Goal: Information Seeking & Learning: Learn about a topic

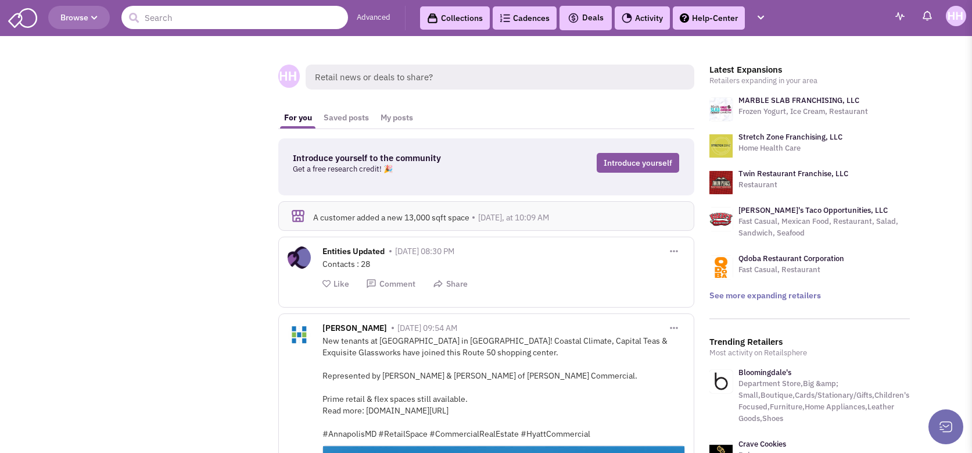
click at [236, 21] on input "text" at bounding box center [234, 17] width 227 height 23
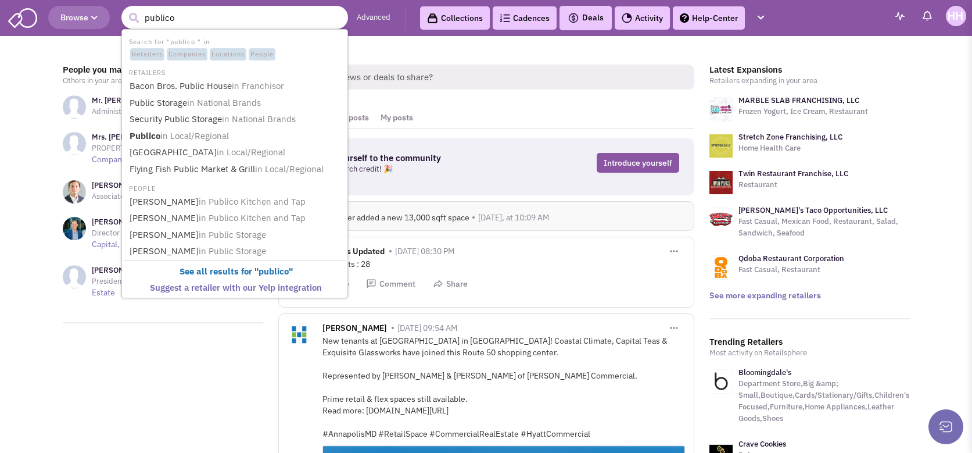
type input "publico"
click at [125, 9] on button "submit" at bounding box center [133, 17] width 17 height 17
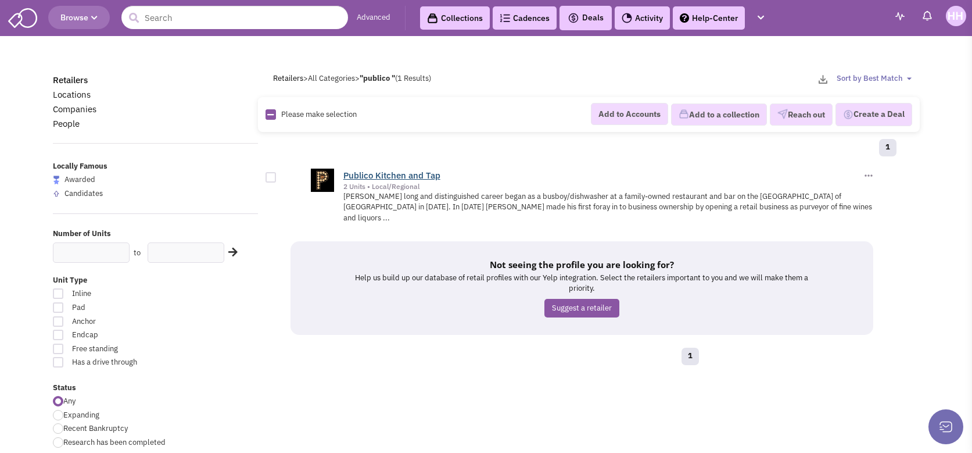
click at [369, 173] on link "Publico Kitchen and Tap" at bounding box center [391, 175] width 97 height 11
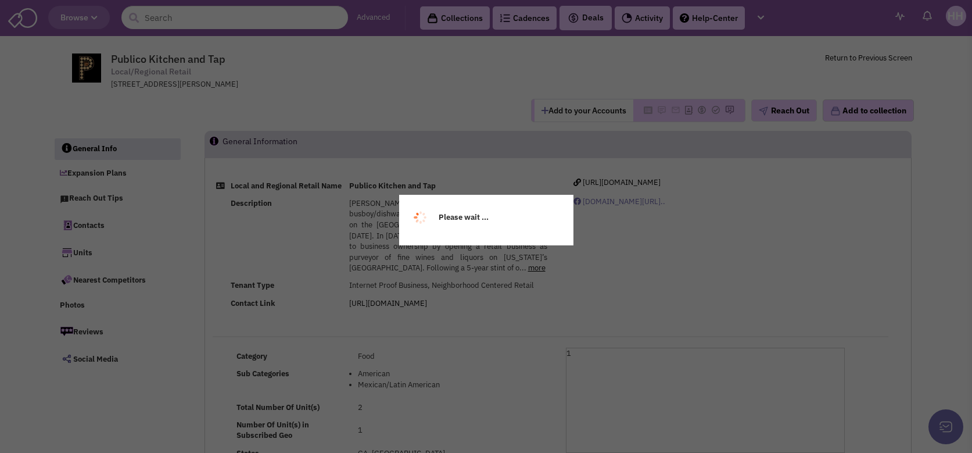
scroll to position [58, 0]
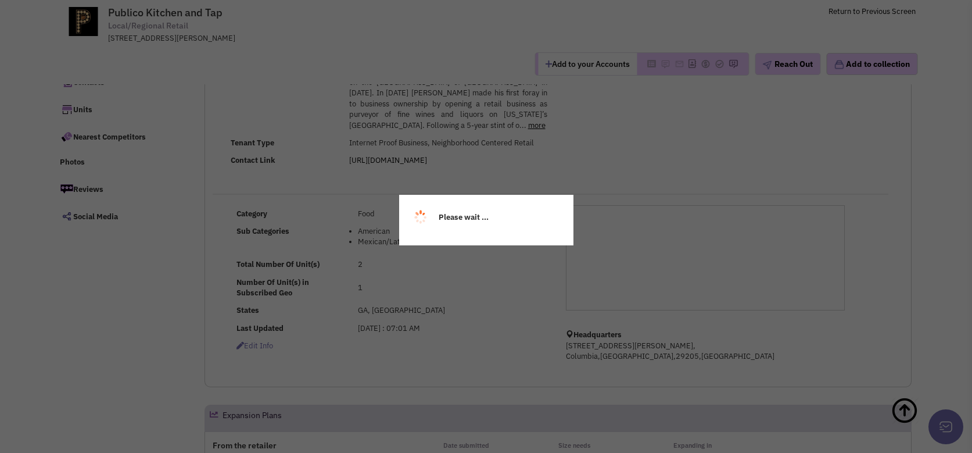
select select
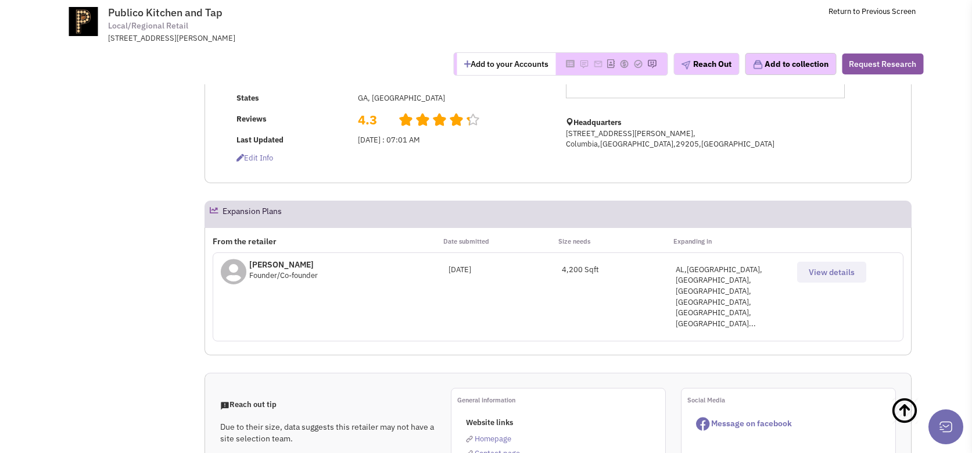
scroll to position [290, 0]
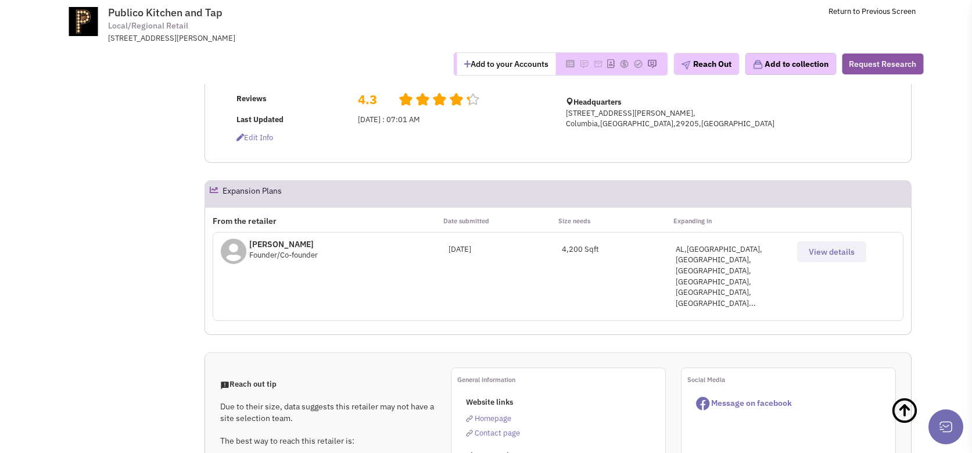
click at [856, 262] on button "View details" at bounding box center [831, 251] width 69 height 21
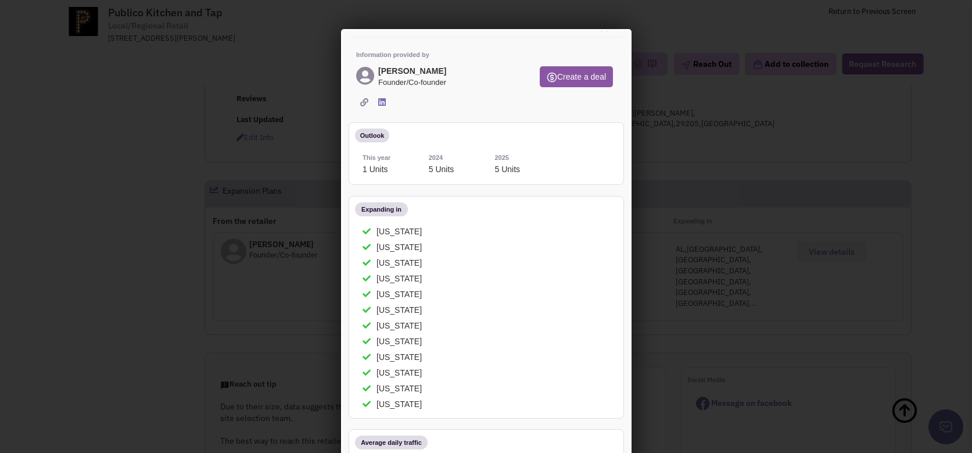
scroll to position [0, 0]
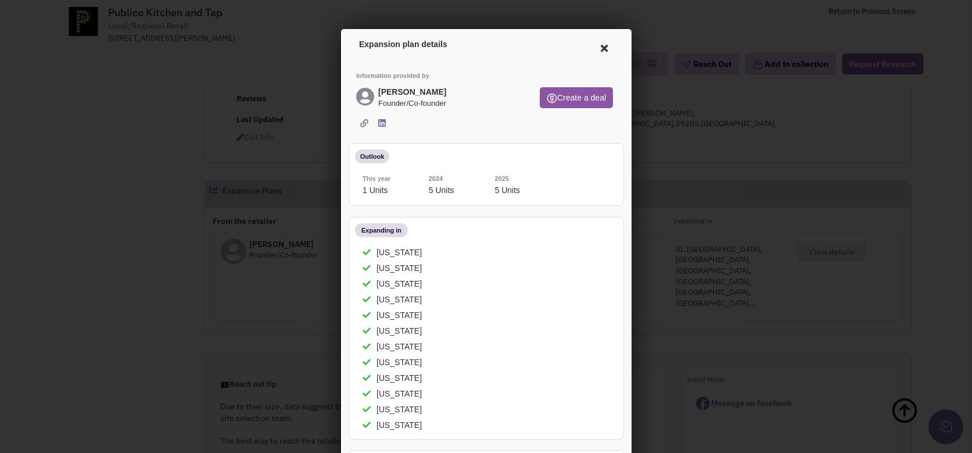
click at [598, 48] on icon at bounding box center [602, 47] width 24 height 28
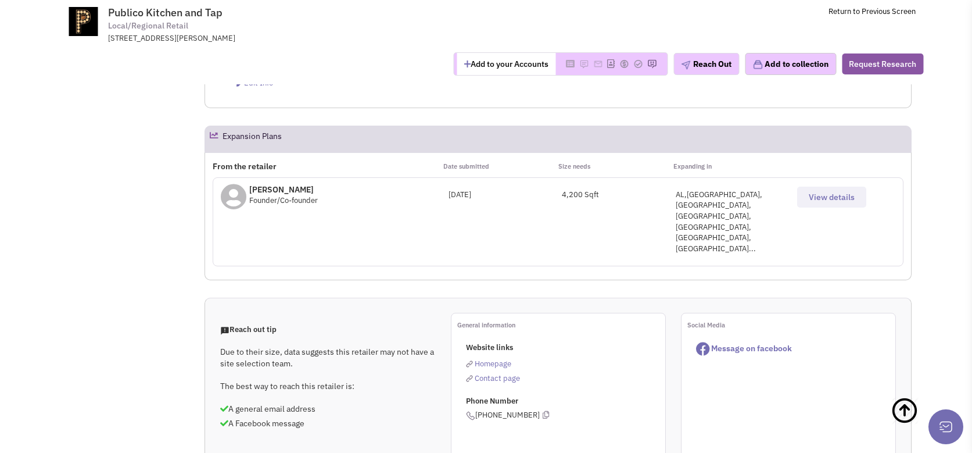
scroll to position [290, 0]
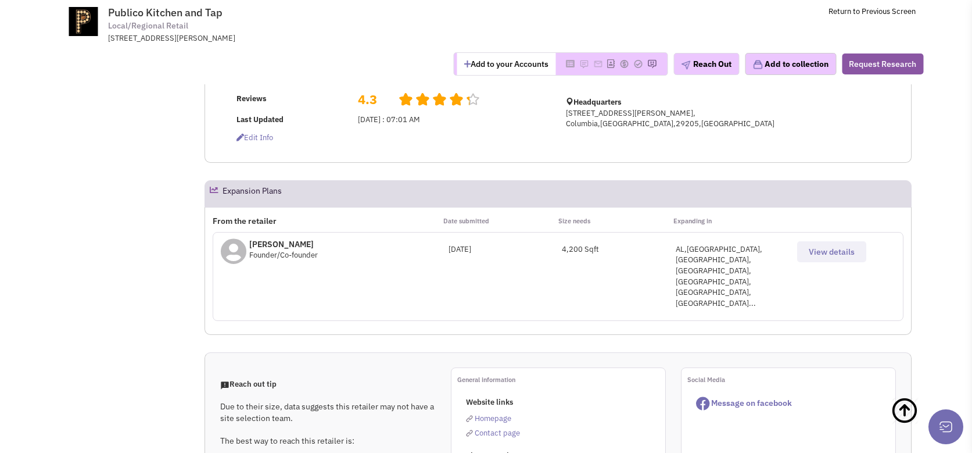
click at [821, 257] on span "View details" at bounding box center [832, 251] width 46 height 10
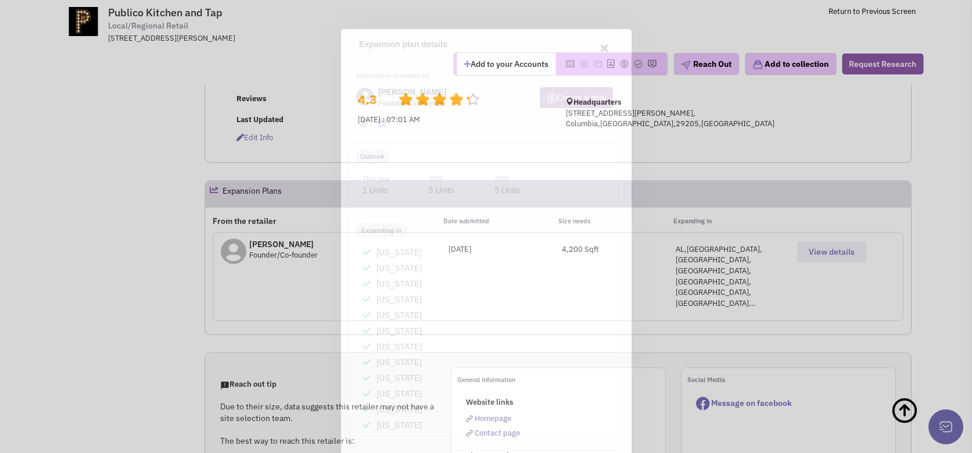
scroll to position [0, 0]
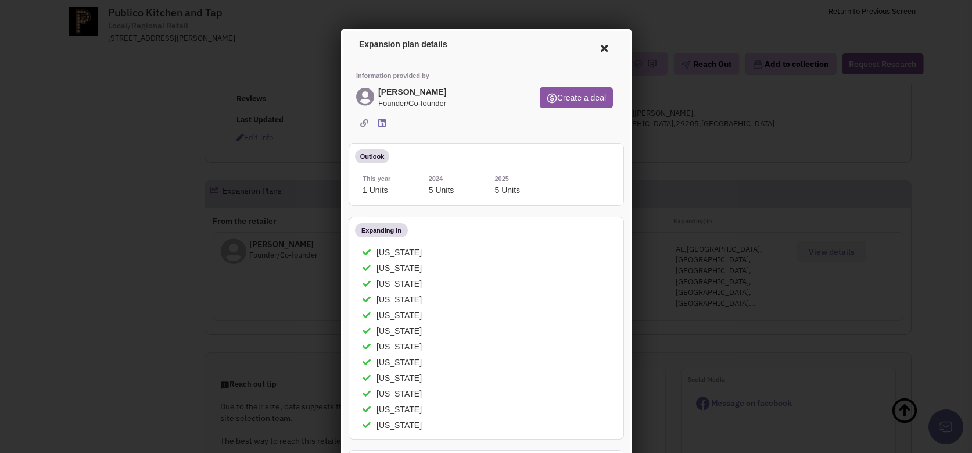
click at [590, 44] on icon at bounding box center [602, 47] width 24 height 28
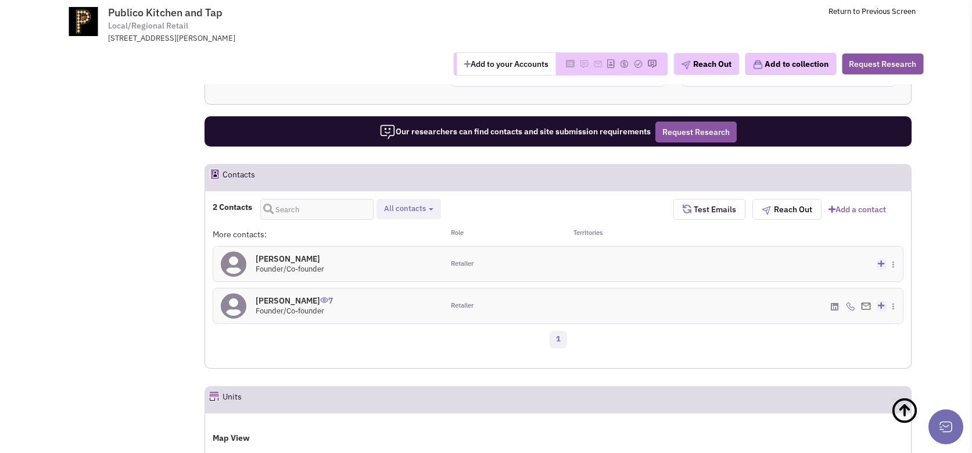
scroll to position [755, 0]
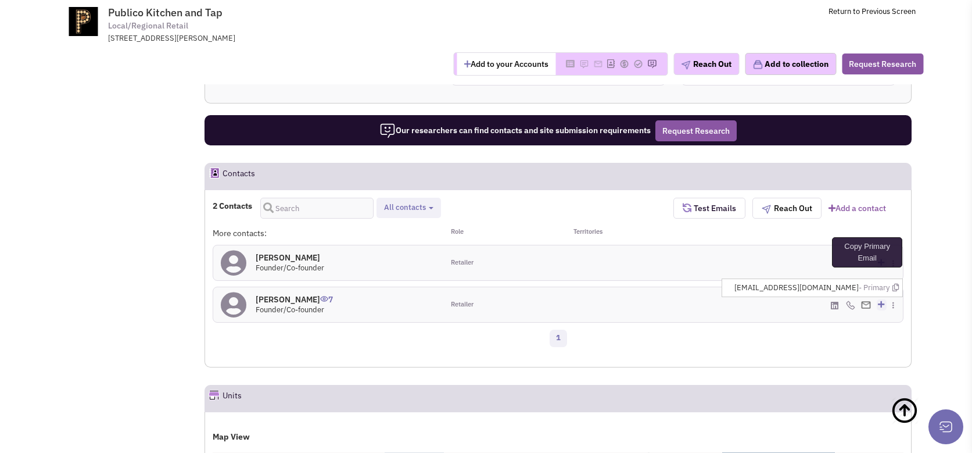
click at [893, 283] on icon at bounding box center [895, 287] width 6 height 8
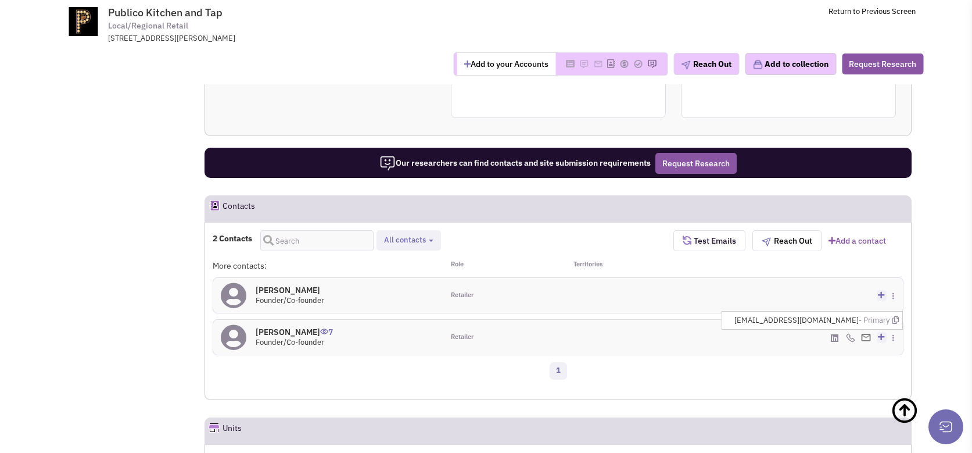
scroll to position [697, 0]
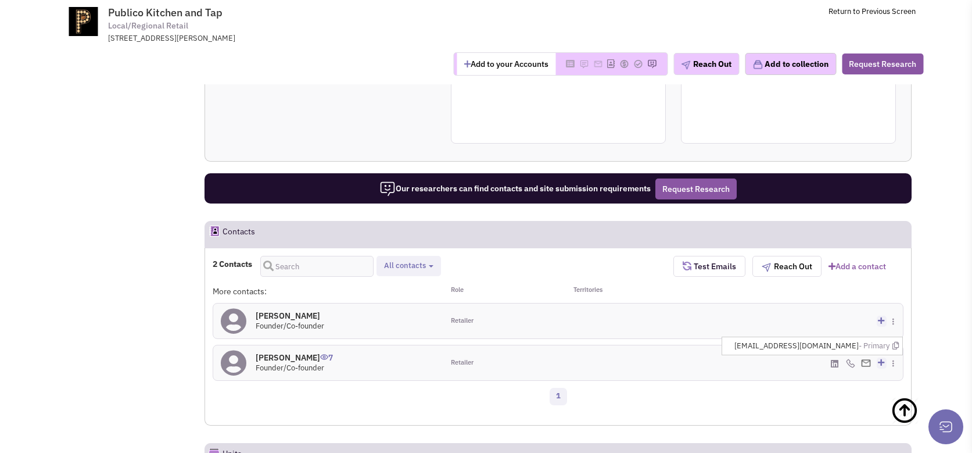
click at [793, 345] on div "(615) 429-7371 - Office Add to my contacts" at bounding box center [788, 362] width 230 height 35
click at [796, 345] on div "(615) 429-7371 - Office Add to my contacts" at bounding box center [788, 362] width 230 height 35
click at [870, 386] on div "1" at bounding box center [558, 397] width 706 height 23
drag, startPoint x: 720, startPoint y: 296, endPoint x: 544, endPoint y: 195, distance: 203.5
click at [720, 303] on div "Add to my contacts Create a deal Subscribe to a Cadence Suggest changes Downloa…" at bounding box center [788, 320] width 230 height 35
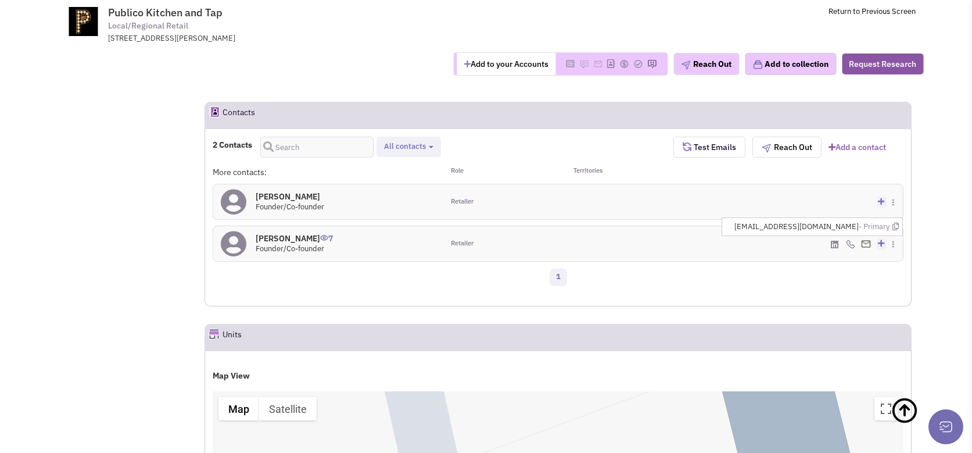
scroll to position [929, 0]
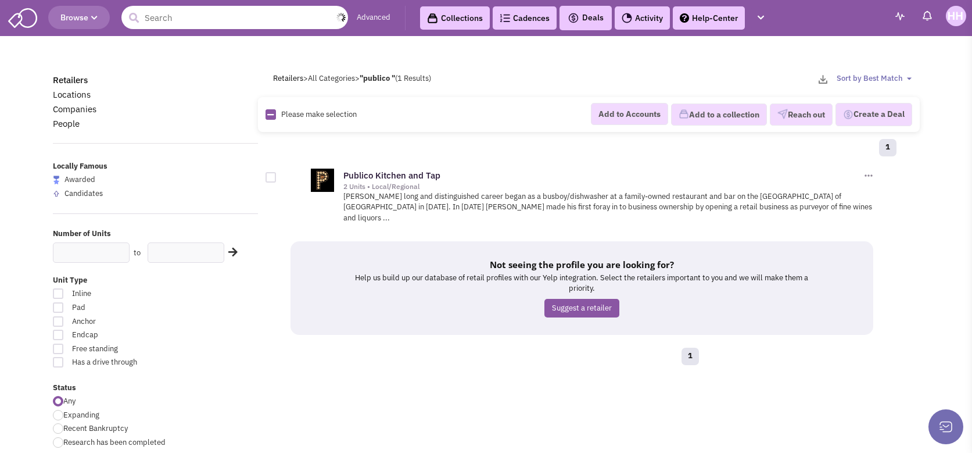
click at [245, 21] on input "text" at bounding box center [234, 17] width 227 height 23
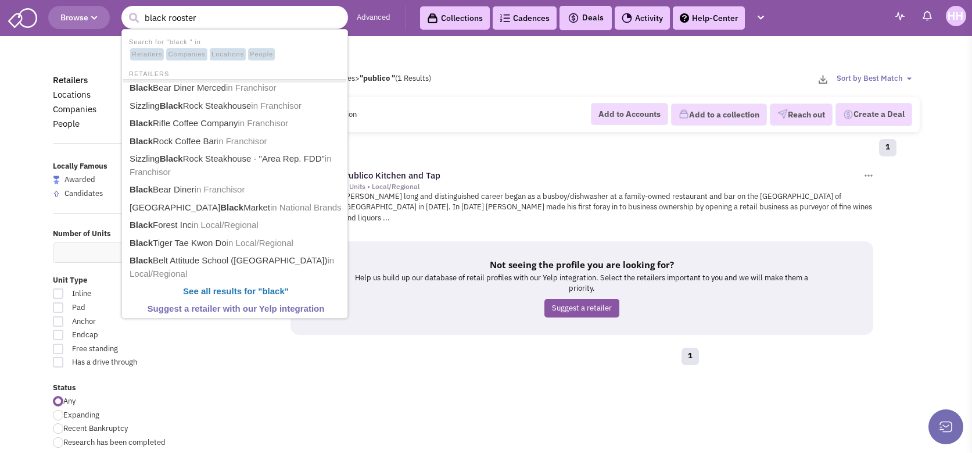
type input "black rooster"
click at [125, 9] on button "submit" at bounding box center [133, 17] width 17 height 17
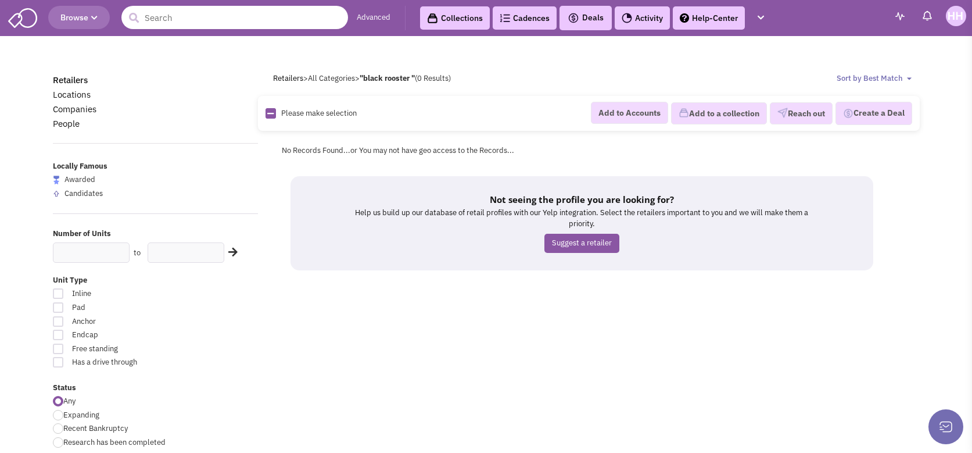
click at [179, 21] on input "text" at bounding box center [234, 17] width 227 height 23
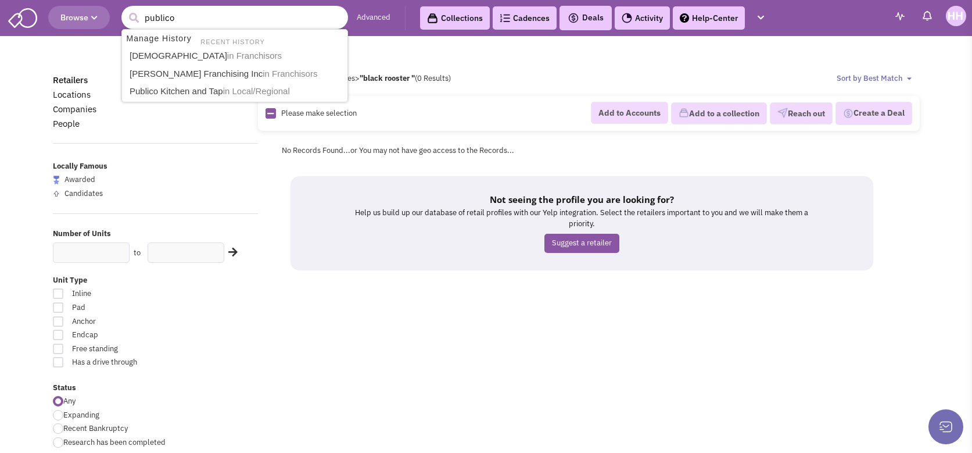
type input "publico"
click at [125, 9] on button "submit" at bounding box center [133, 17] width 17 height 17
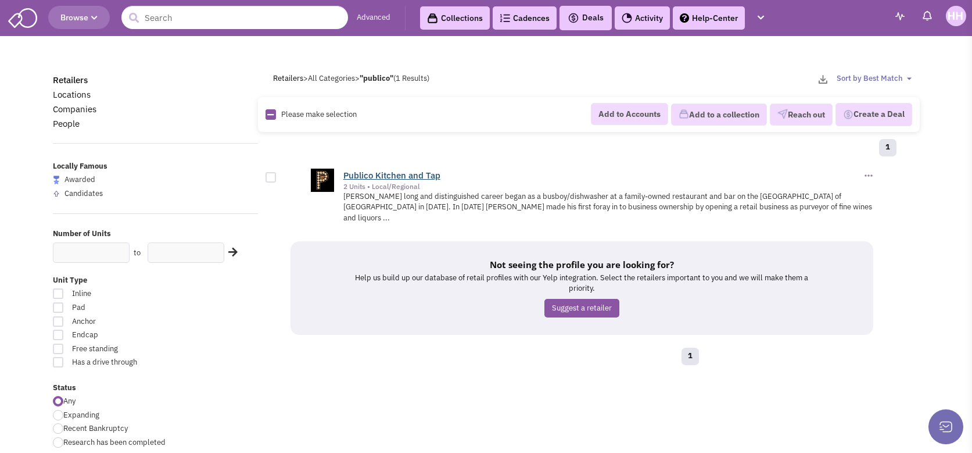
click at [364, 177] on link "Publico Kitchen and Tap" at bounding box center [391, 175] width 97 height 11
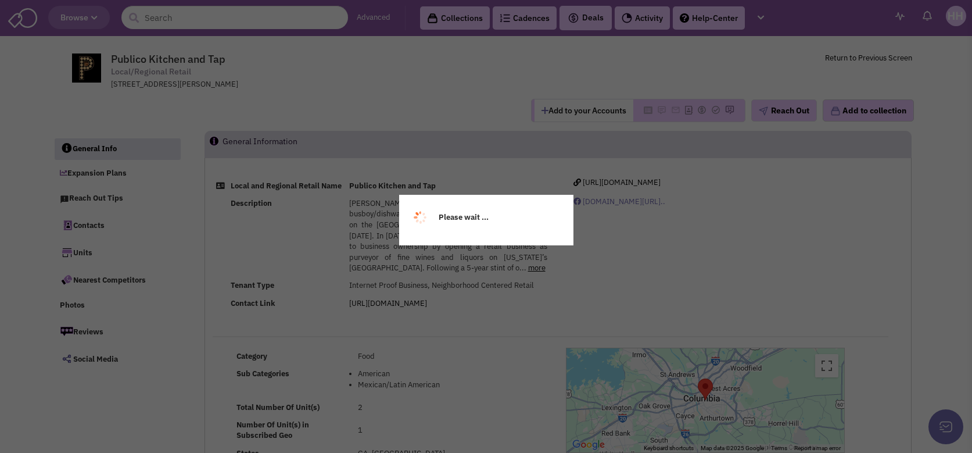
select select
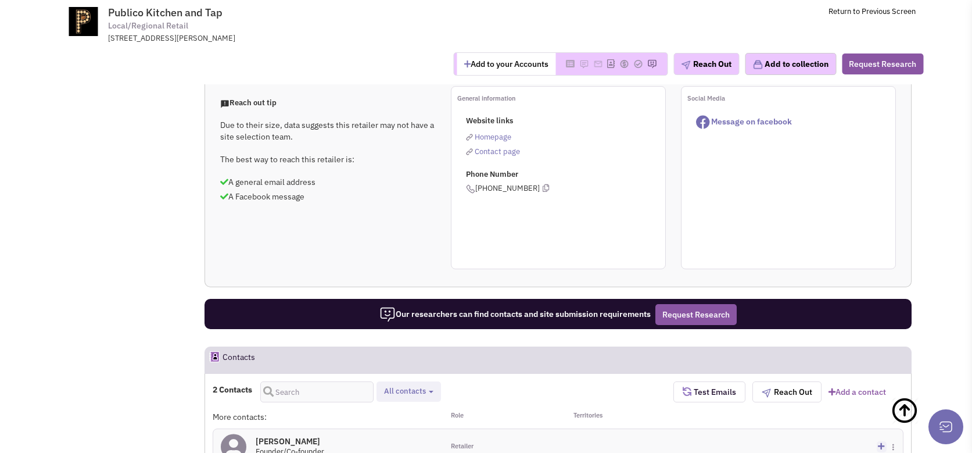
scroll to position [407, 0]
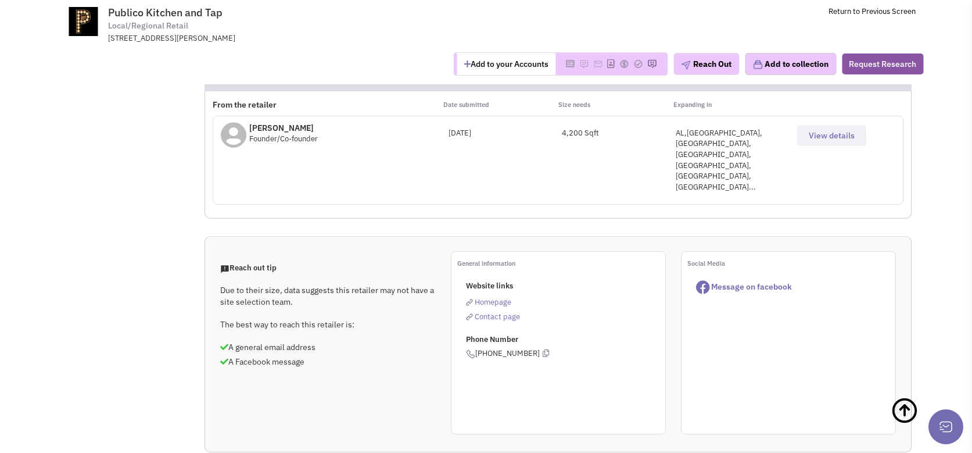
click at [836, 130] on div "View details" at bounding box center [846, 131] width 114 height 30
click at [824, 141] on span "View details" at bounding box center [832, 135] width 46 height 10
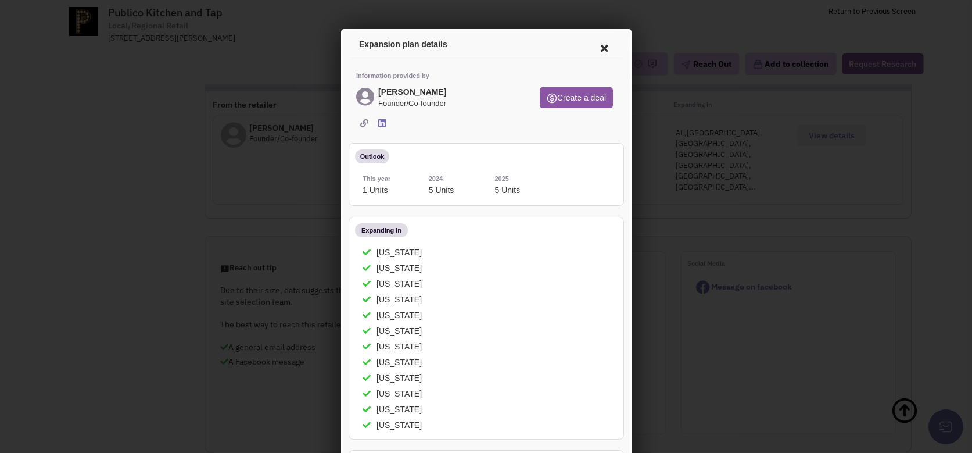
scroll to position [0, 0]
click at [596, 46] on icon at bounding box center [602, 47] width 24 height 28
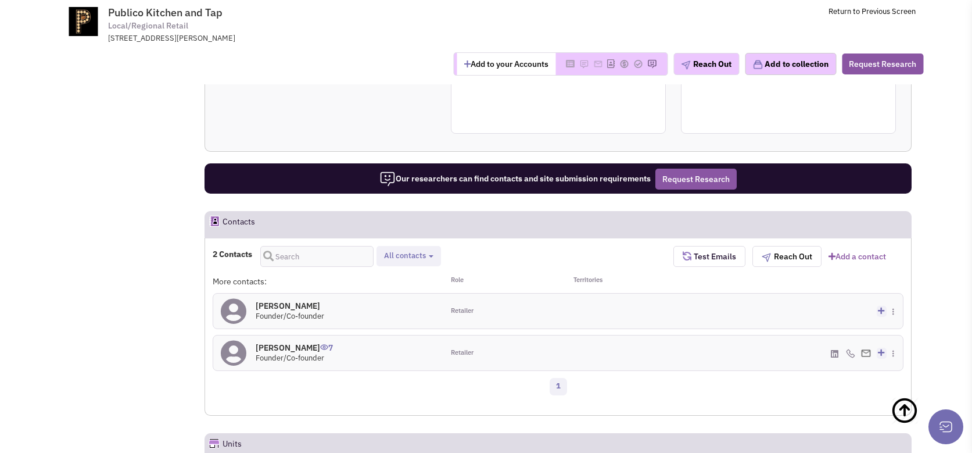
scroll to position [697, 0]
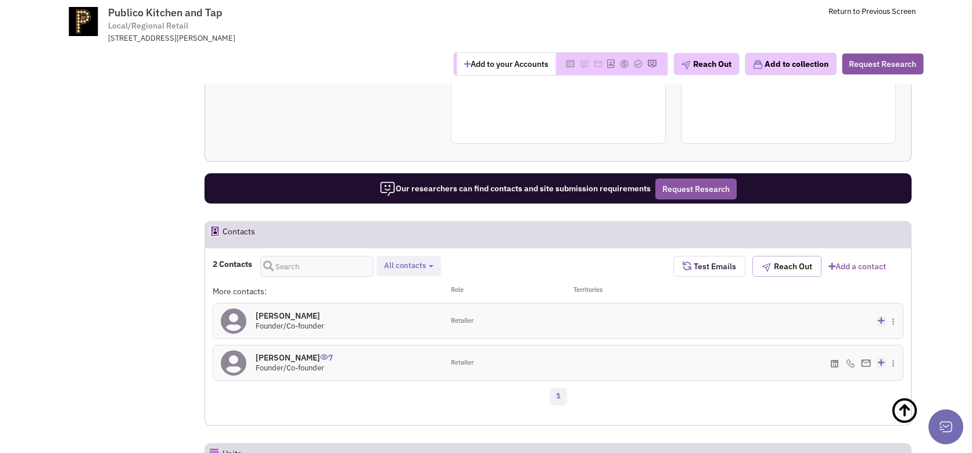
click at [795, 256] on button "Reach Out" at bounding box center [786, 266] width 69 height 21
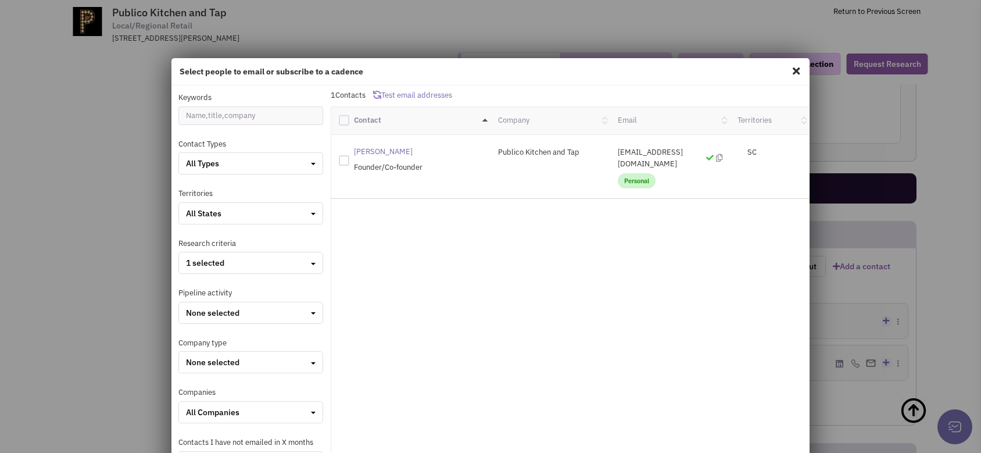
click at [340, 163] on div at bounding box center [344, 160] width 10 height 10
click at [350, 163] on input "checkbox" at bounding box center [354, 159] width 8 height 8
click at [345, 164] on div at bounding box center [344, 160] width 10 height 10
click at [350, 163] on input "checkbox" at bounding box center [354, 159] width 8 height 8
checkbox input "false"
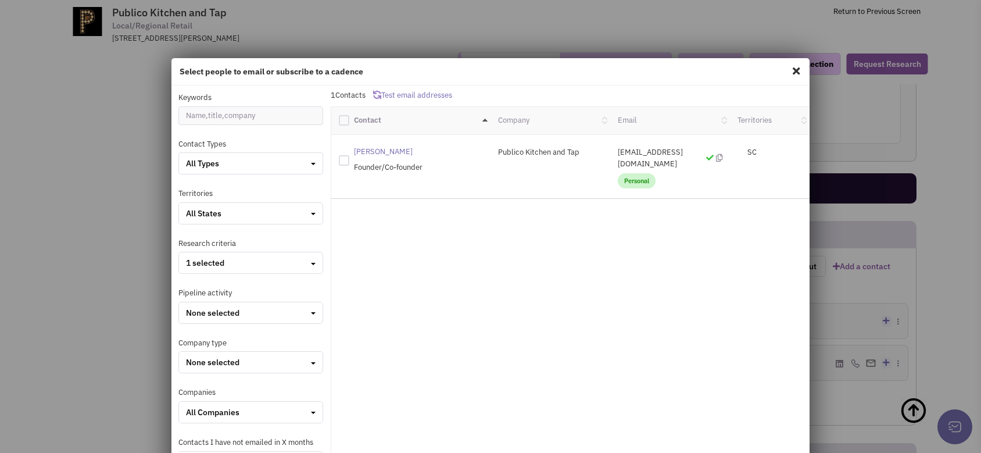
click at [789, 71] on span at bounding box center [795, 71] width 15 height 19
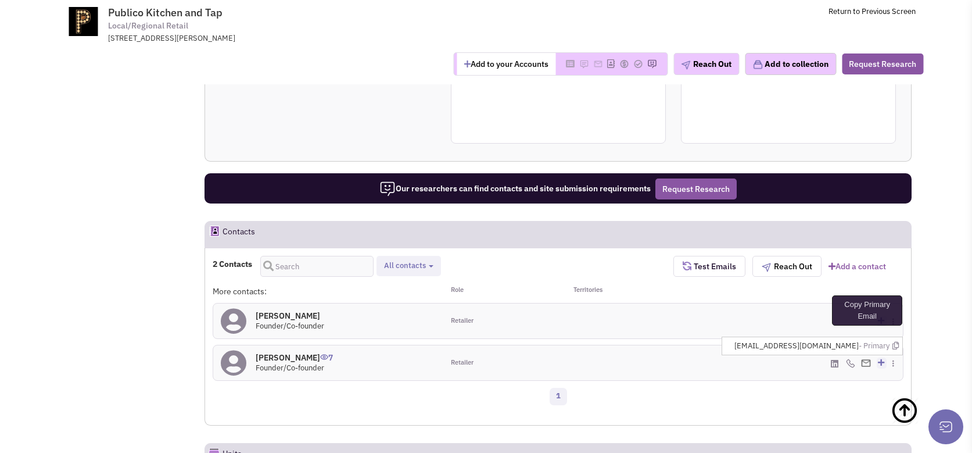
click at [897, 342] on icon at bounding box center [895, 346] width 6 height 8
click at [849, 358] on img at bounding box center [850, 362] width 9 height 9
click at [823, 386] on div "1" at bounding box center [558, 397] width 706 height 23
click at [849, 358] on img at bounding box center [850, 362] width 9 height 9
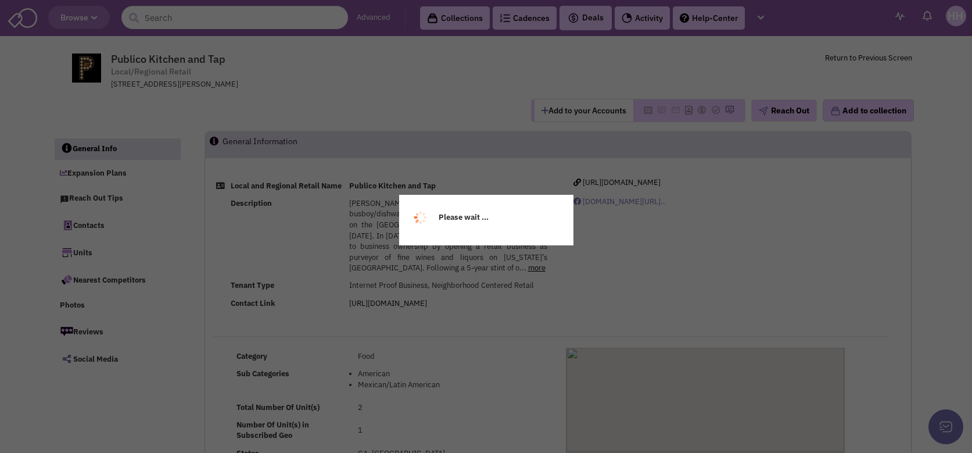
scroll to position [907, 0]
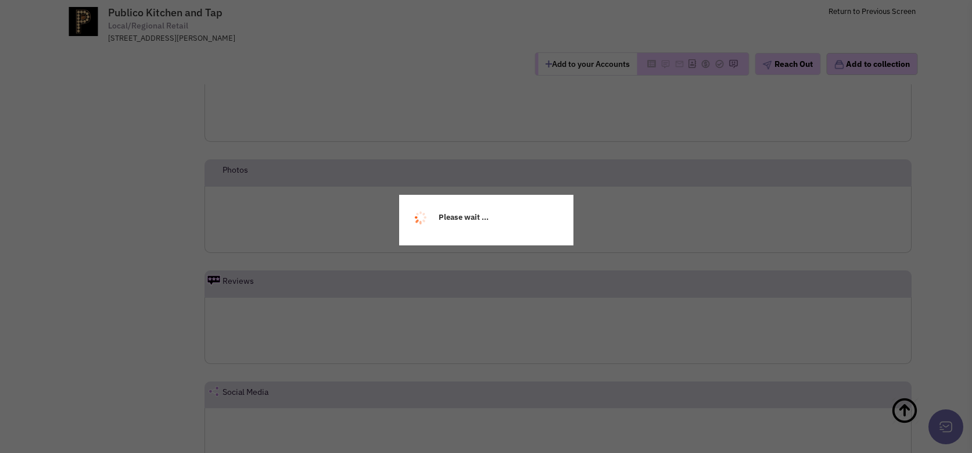
select select
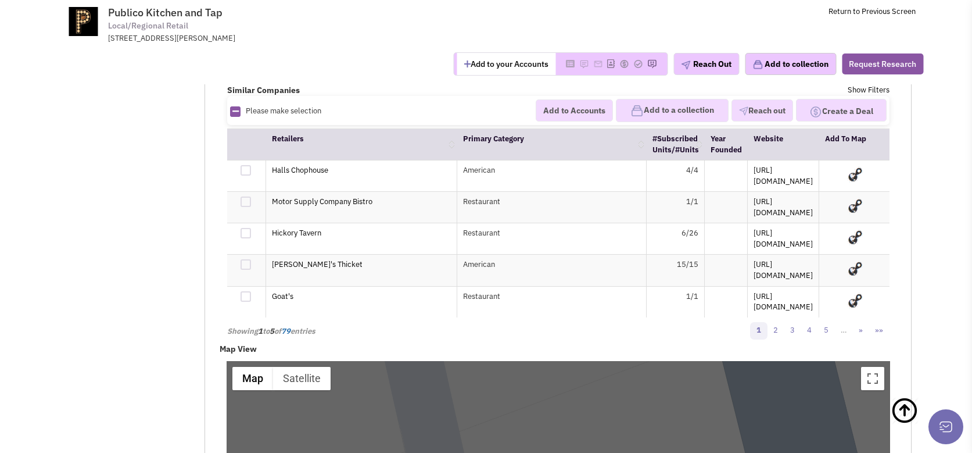
scroll to position [1498, 0]
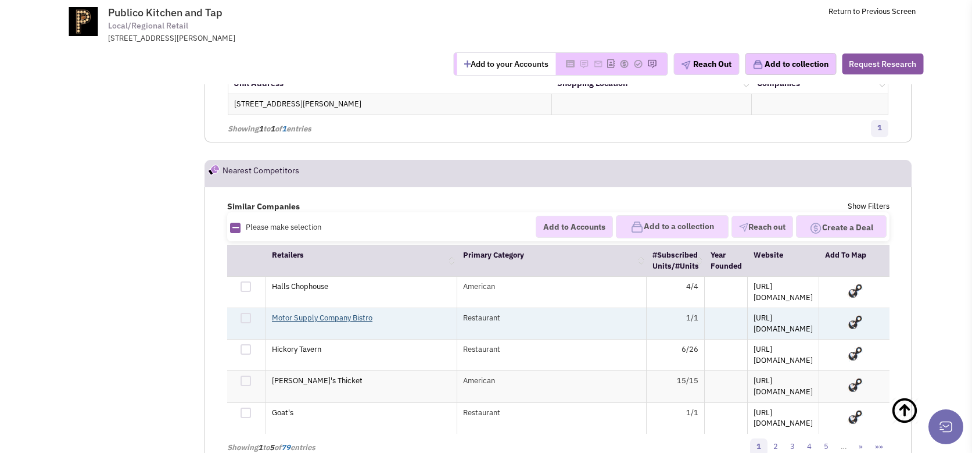
click at [315, 313] on link "Motor Supply Company Bistro" at bounding box center [322, 318] width 100 height 10
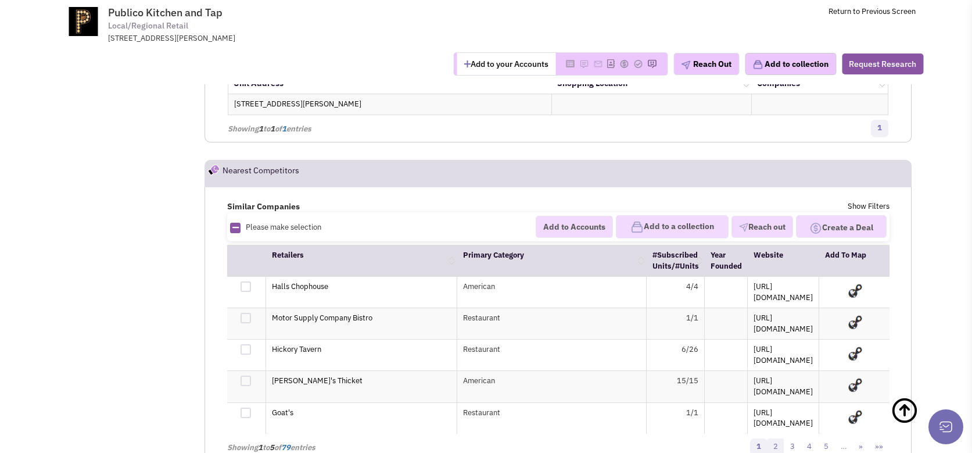
click at [774, 438] on link "2" at bounding box center [775, 446] width 17 height 17
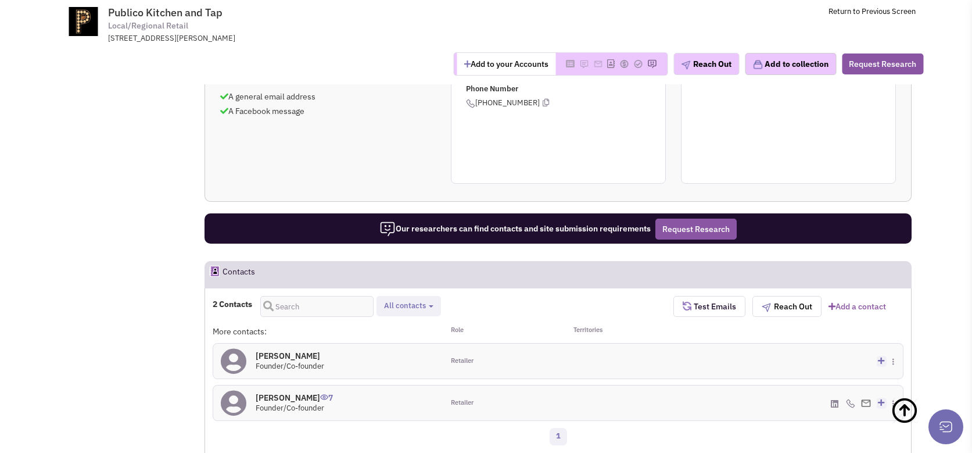
scroll to position [685, 0]
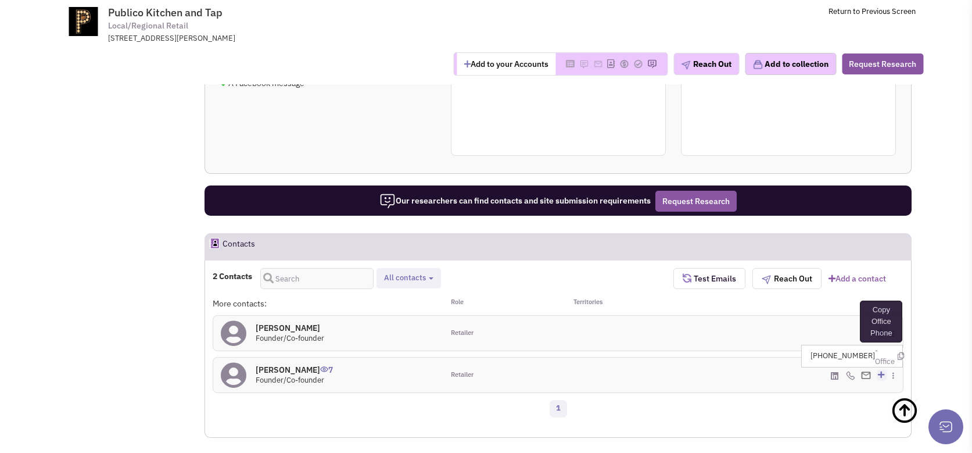
click at [897, 352] on icon at bounding box center [900, 356] width 6 height 8
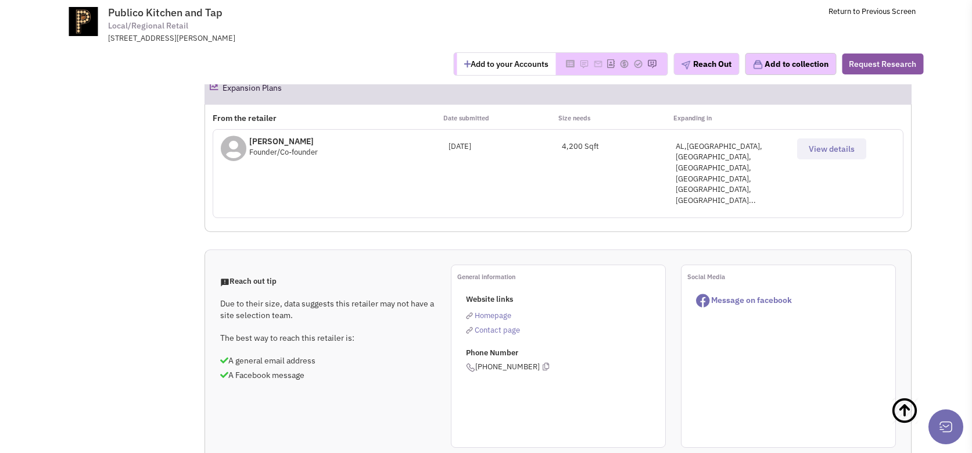
scroll to position [394, 0]
click at [543, 361] on icon at bounding box center [546, 365] width 6 height 8
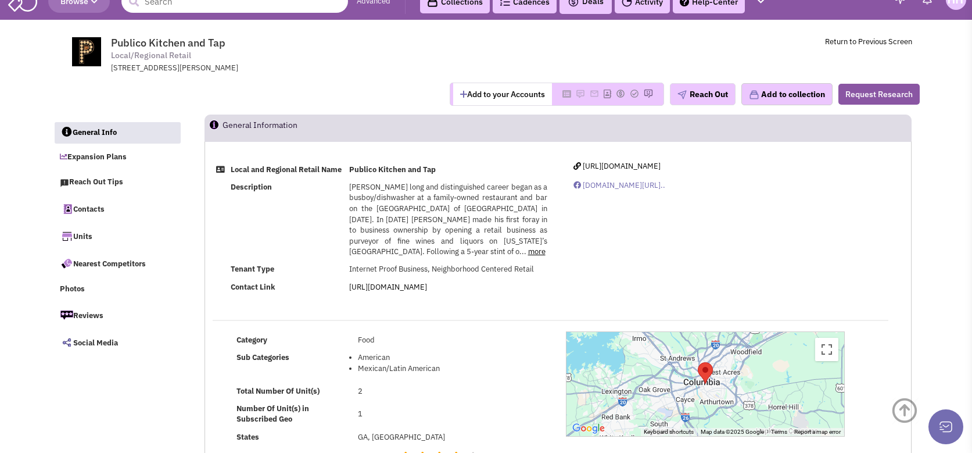
scroll to position [0, 0]
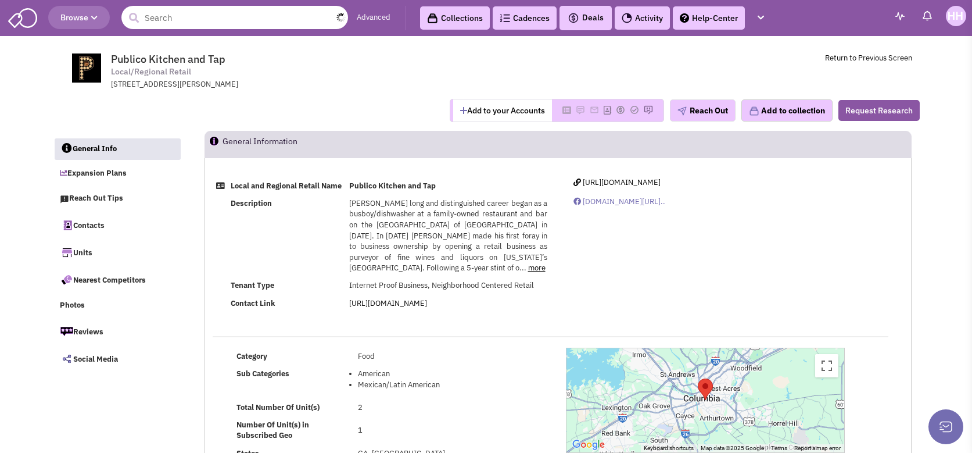
click at [226, 21] on input "text" at bounding box center [234, 17] width 227 height 23
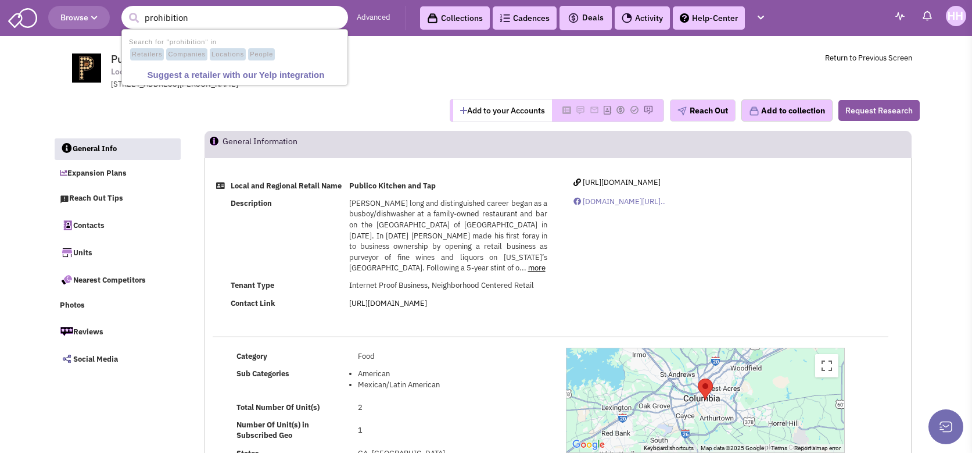
type input "prohibition"
click at [125, 9] on button "submit" at bounding box center [133, 17] width 17 height 17
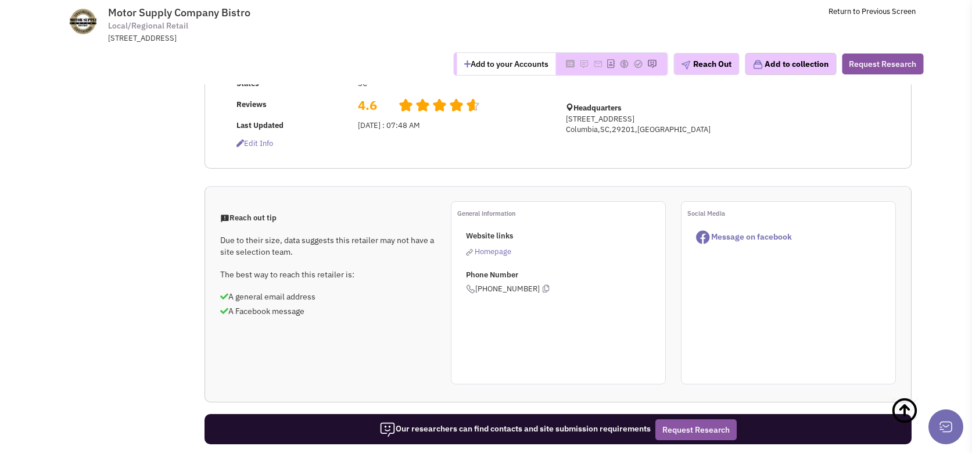
scroll to position [290, 0]
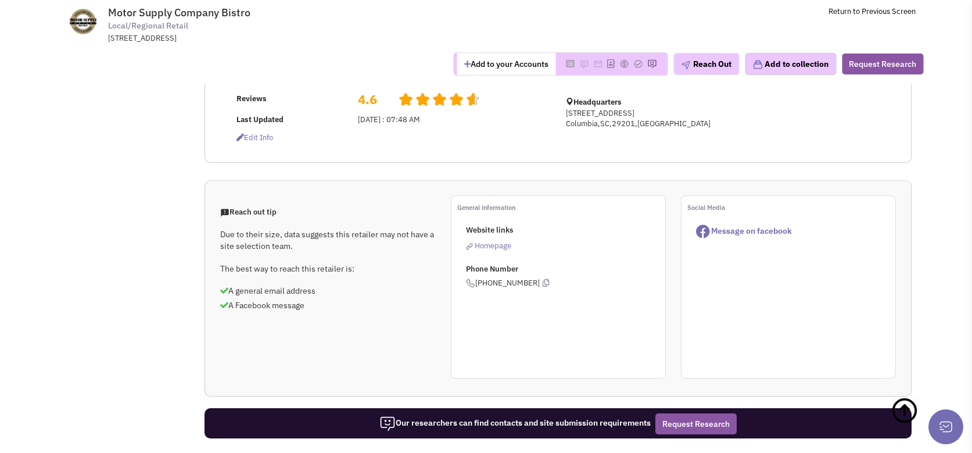
click at [491, 250] on span "Homepage" at bounding box center [493, 245] width 37 height 10
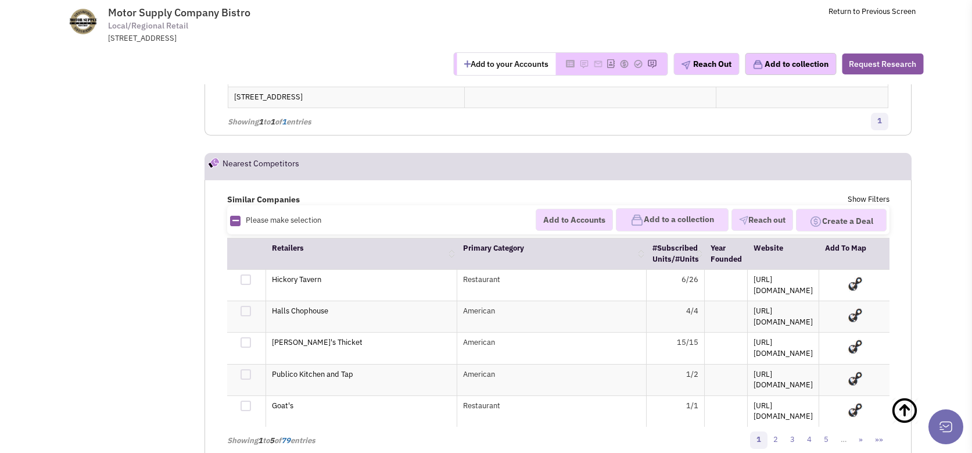
scroll to position [1394, 0]
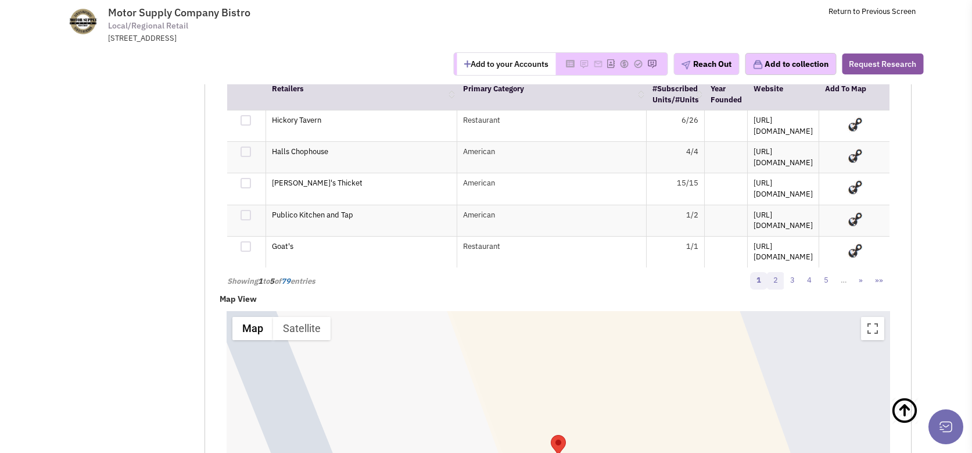
click at [778, 272] on link "2" at bounding box center [775, 280] width 17 height 17
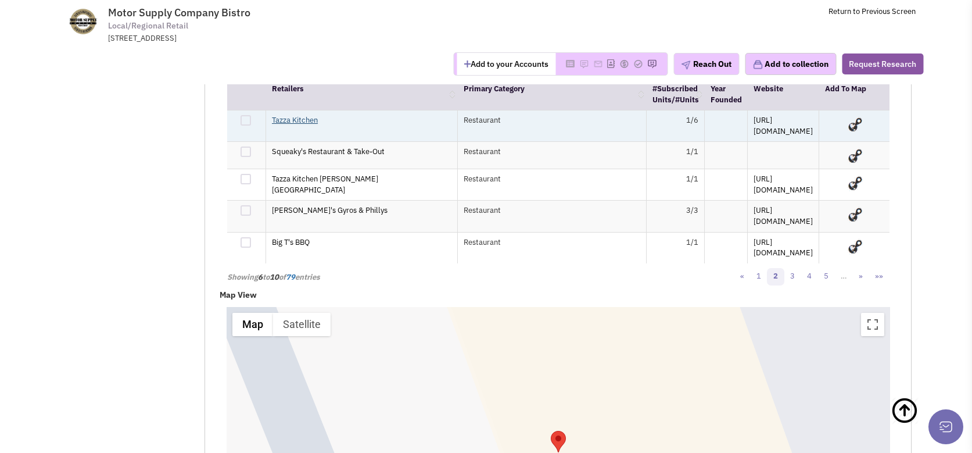
click at [295, 125] on link "Tazza Kitchen" at bounding box center [295, 120] width 46 height 10
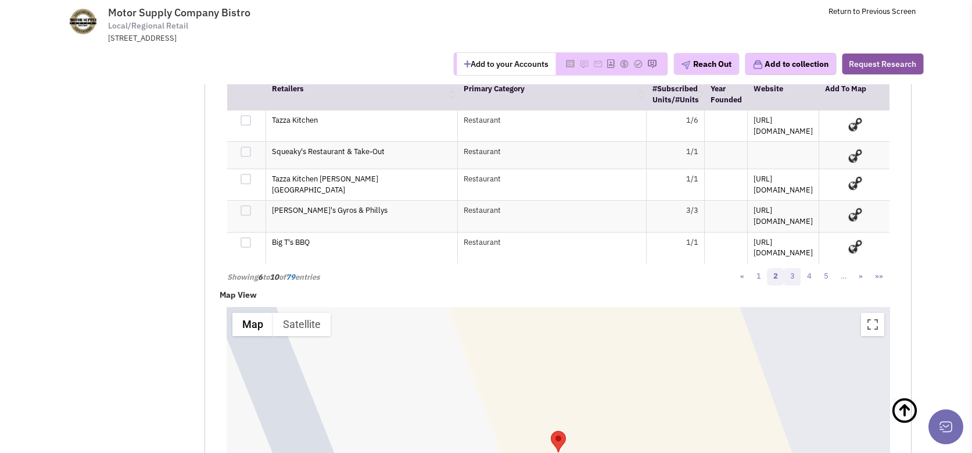
click at [792, 274] on link "3" at bounding box center [792, 276] width 17 height 17
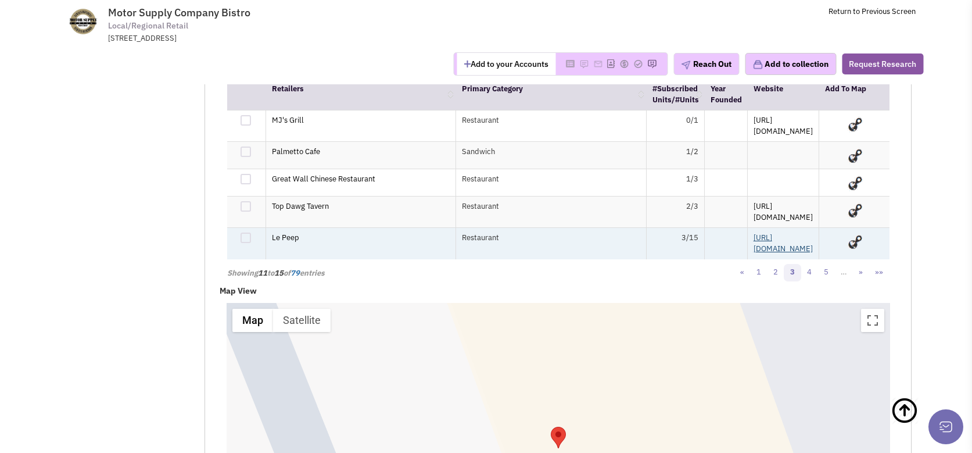
click at [753, 239] on link "https://lepeep.com" at bounding box center [782, 242] width 59 height 21
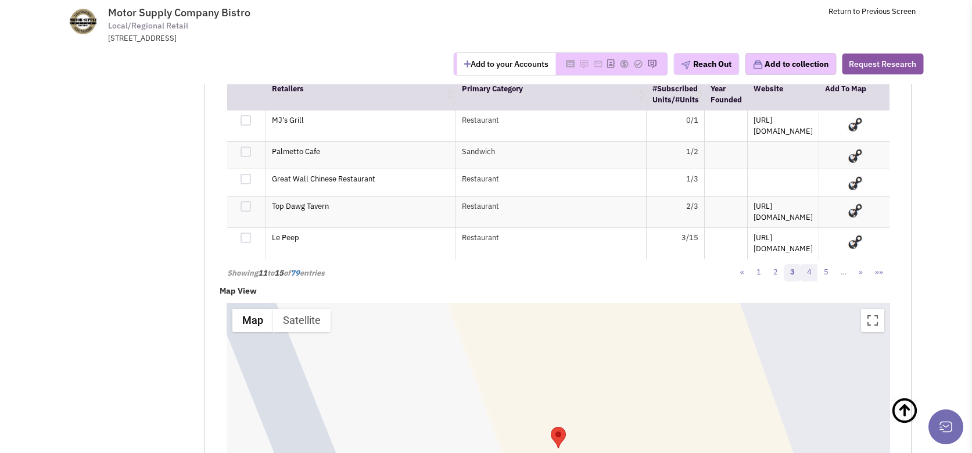
click at [811, 273] on link "4" at bounding box center [808, 272] width 17 height 17
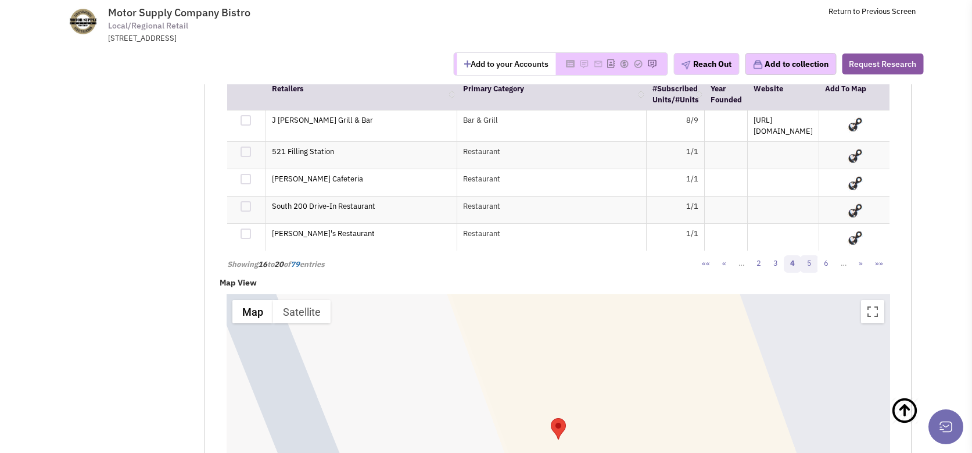
click at [809, 269] on link "5" at bounding box center [808, 263] width 17 height 17
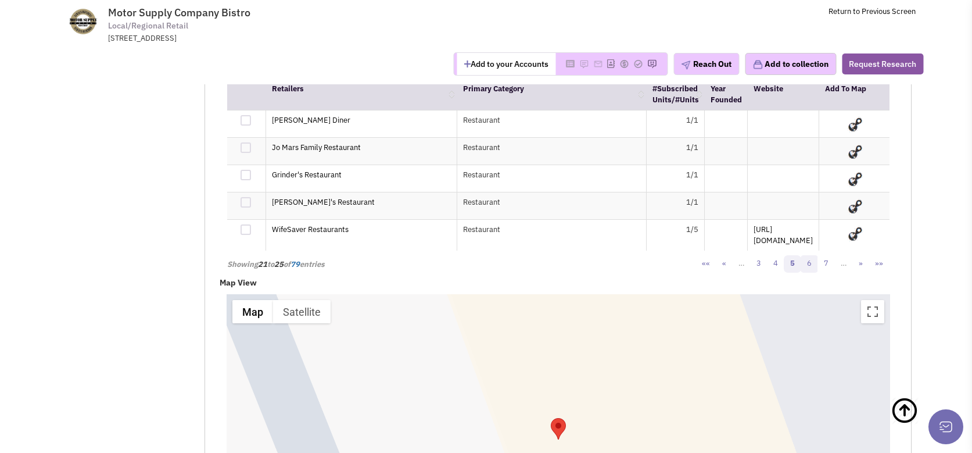
click at [807, 272] on link "6" at bounding box center [808, 263] width 17 height 17
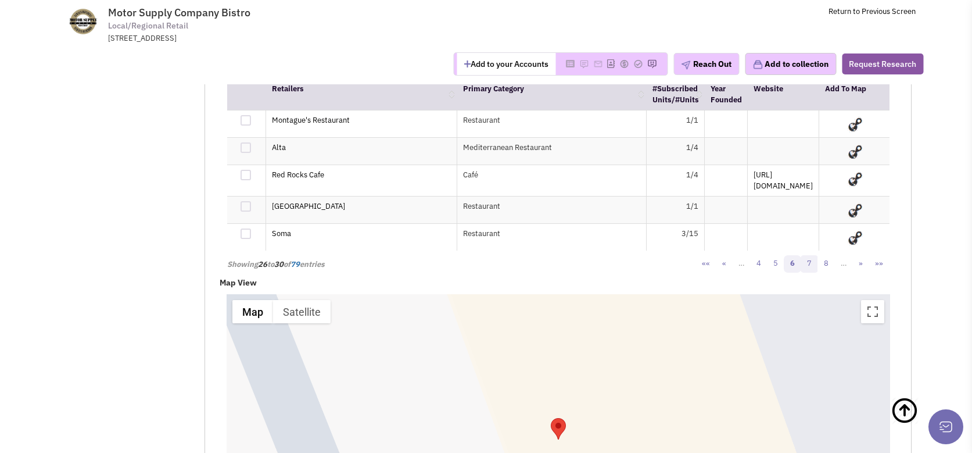
click at [816, 265] on link "7" at bounding box center [808, 263] width 17 height 17
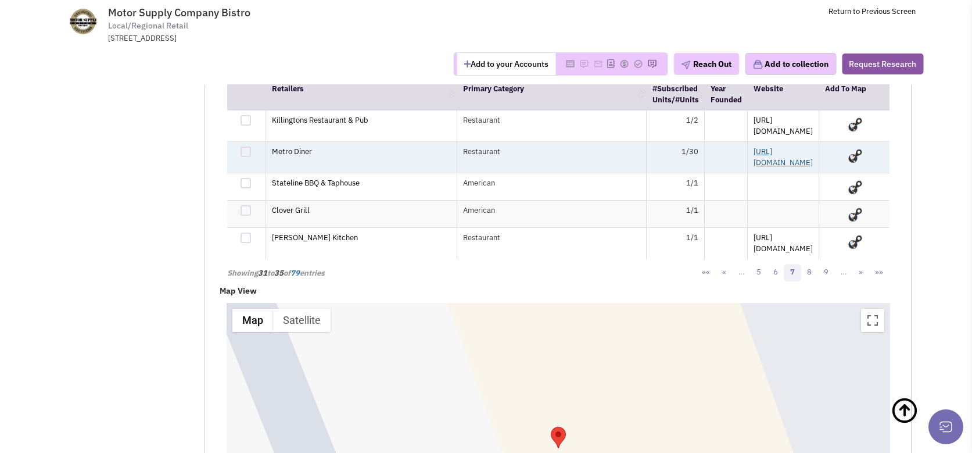
click at [753, 159] on link "https://metrodiner.com" at bounding box center [782, 156] width 59 height 21
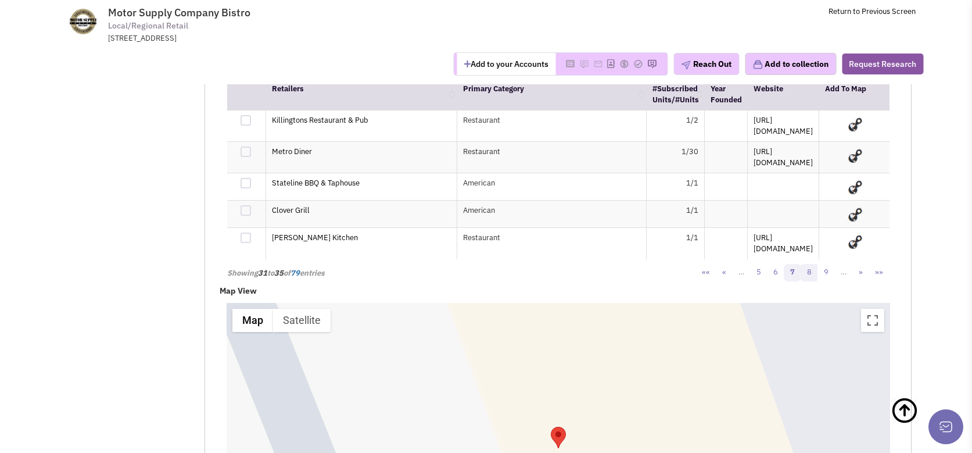
click at [811, 275] on link "8" at bounding box center [808, 272] width 17 height 17
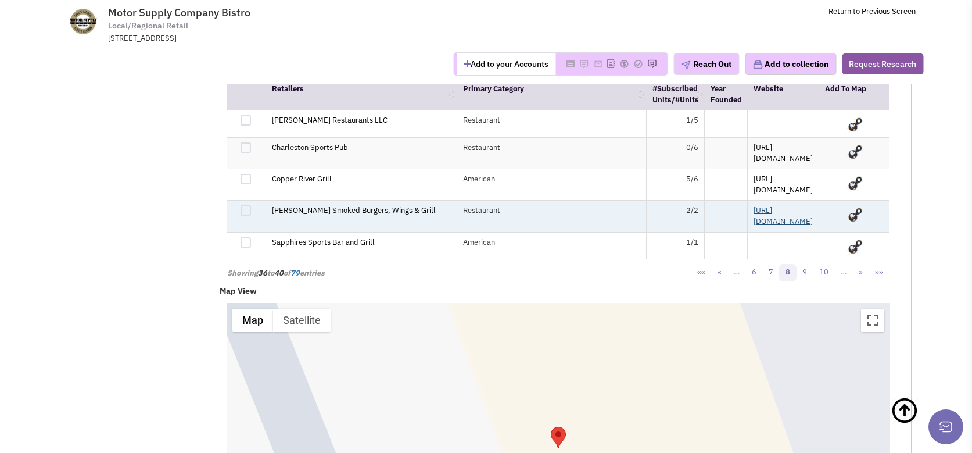
click at [753, 214] on link "https://rigsbysburgers.com/" at bounding box center [782, 215] width 59 height 21
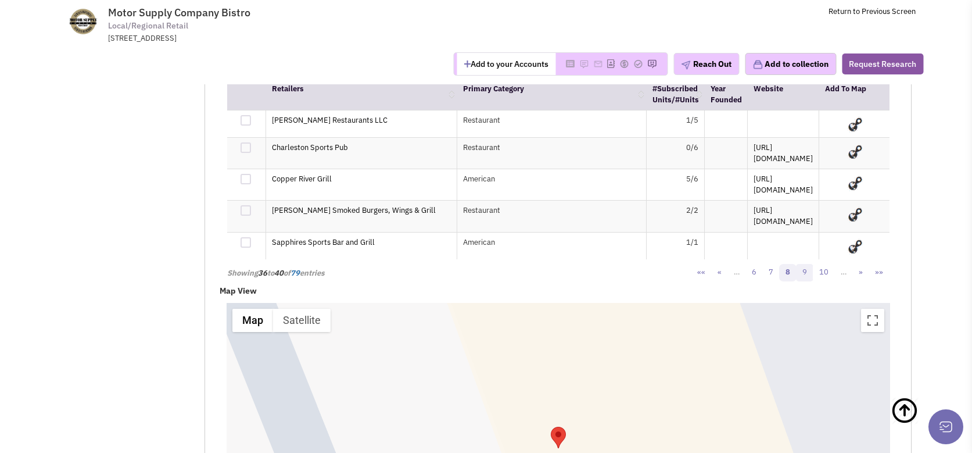
drag, startPoint x: 807, startPoint y: 271, endPoint x: 801, endPoint y: 269, distance: 6.3
click at [806, 271] on link "9" at bounding box center [804, 272] width 17 height 17
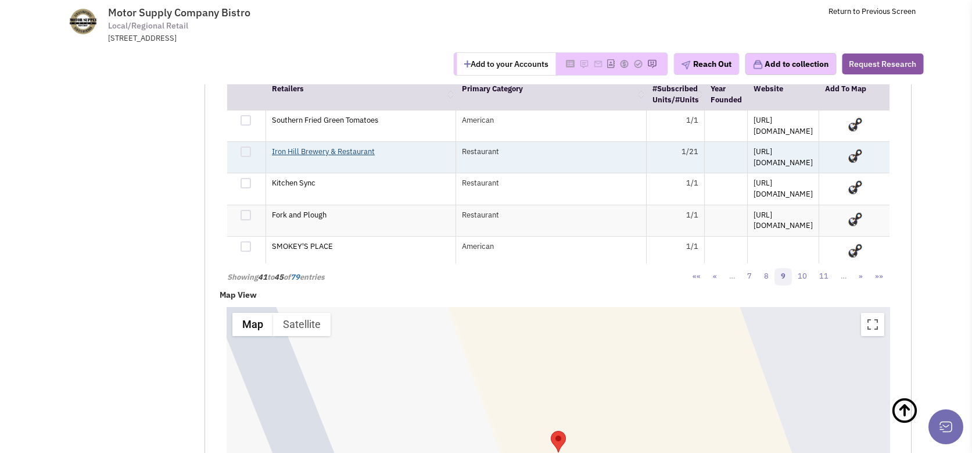
click at [336, 156] on link "Iron Hill Brewery & Restaurant" at bounding box center [323, 151] width 103 height 10
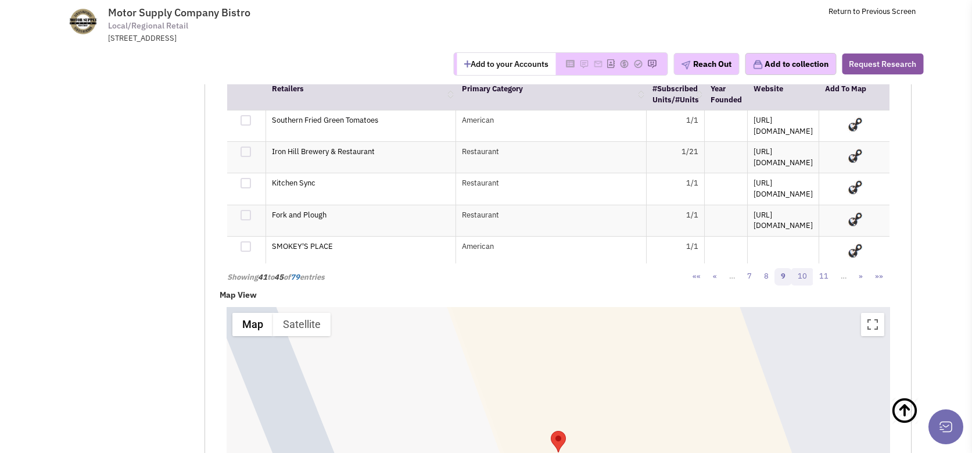
click at [802, 270] on link "10" at bounding box center [802, 276] width 22 height 17
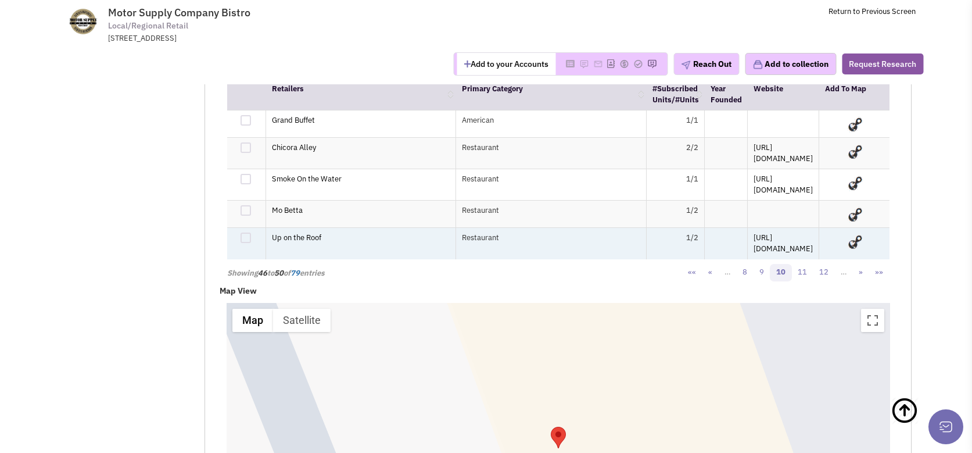
click at [769, 245] on td "https://eatupdrinkup.net/" at bounding box center [783, 242] width 71 height 31
click at [768, 241] on td "https://eatupdrinkup.net/" at bounding box center [783, 242] width 71 height 31
click at [768, 241] on link "https://eatupdrinkup.net/" at bounding box center [782, 242] width 59 height 21
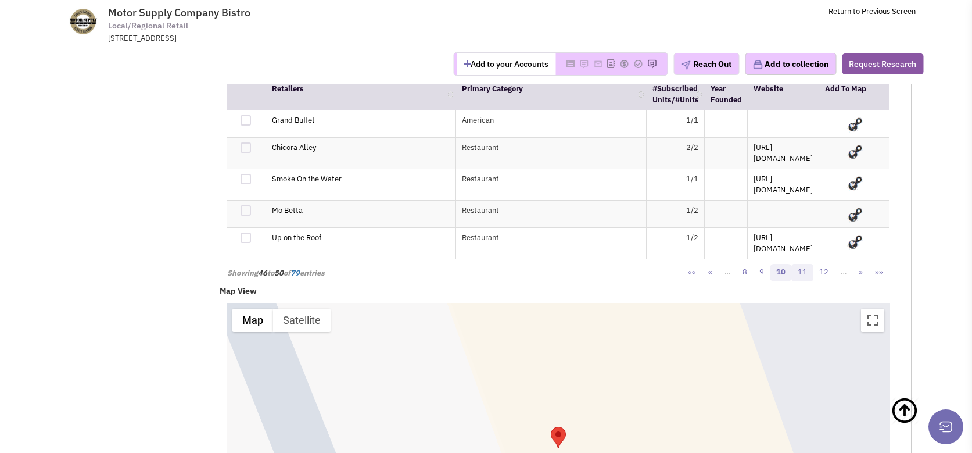
click at [811, 270] on link "11" at bounding box center [802, 272] width 22 height 17
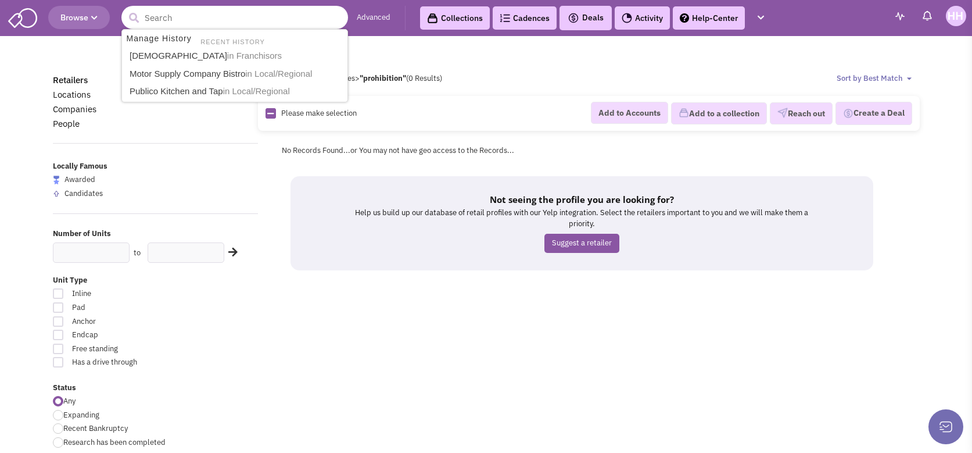
click at [215, 16] on input "text" at bounding box center [234, 17] width 227 height 23
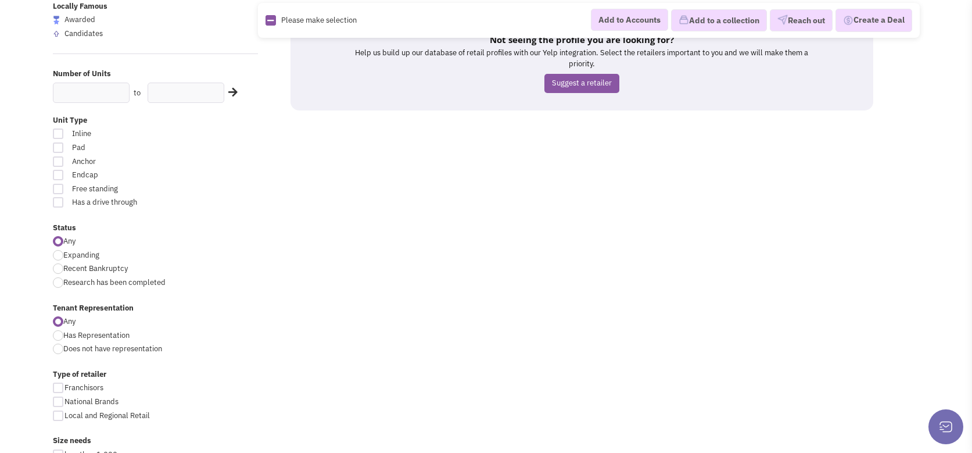
scroll to position [232, 0]
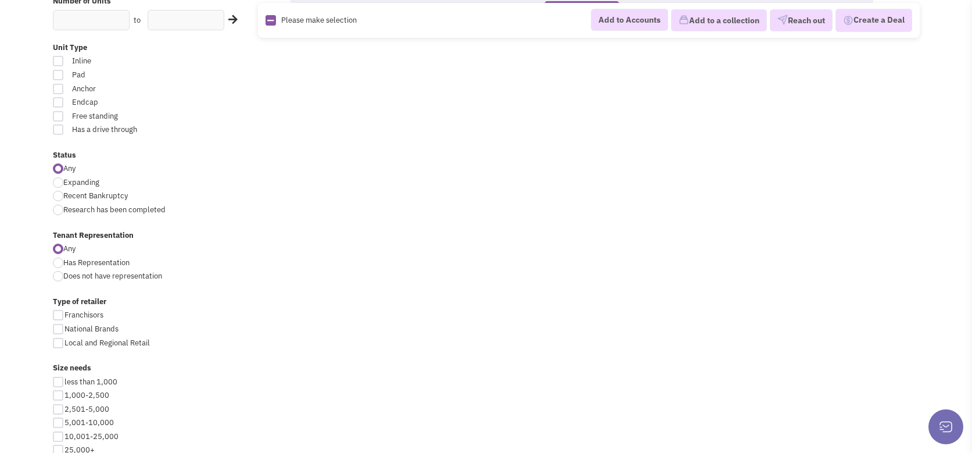
click at [112, 344] on span "Local and Regional Retail" at bounding box center [106, 342] width 85 height 10
click at [72, 344] on input "Local and Regional Retail" at bounding box center [68, 344] width 8 height 8
checkbox input "true"
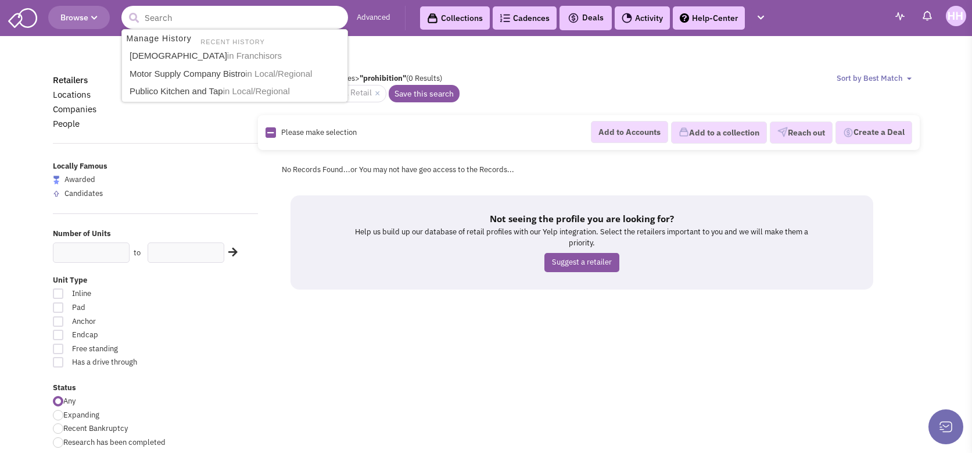
click at [235, 16] on input "text" at bounding box center [234, 17] width 227 height 23
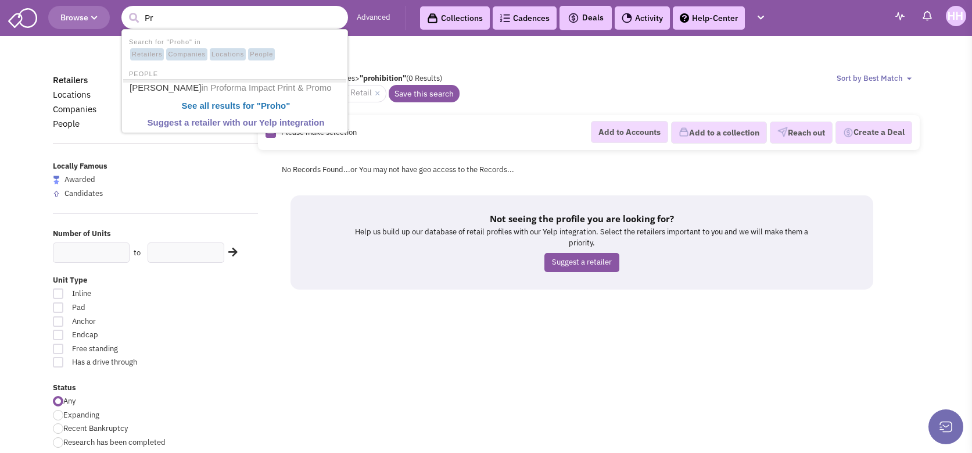
type input "P"
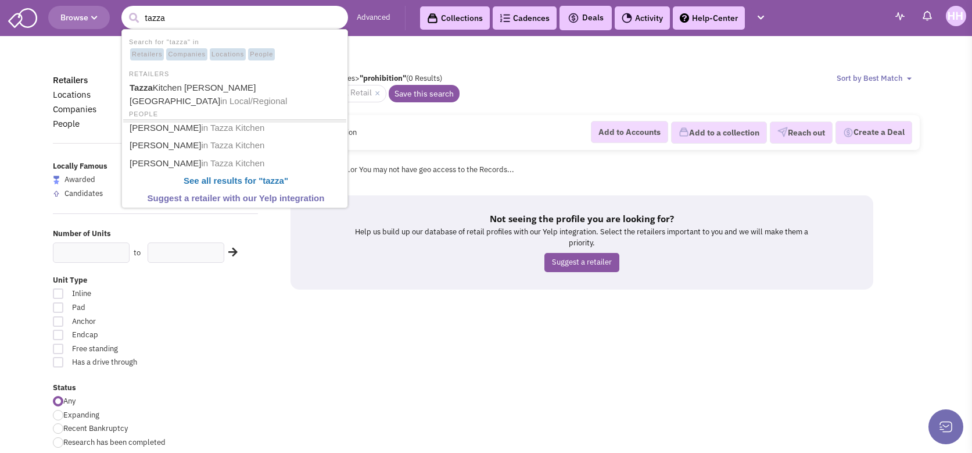
type input "tazza"
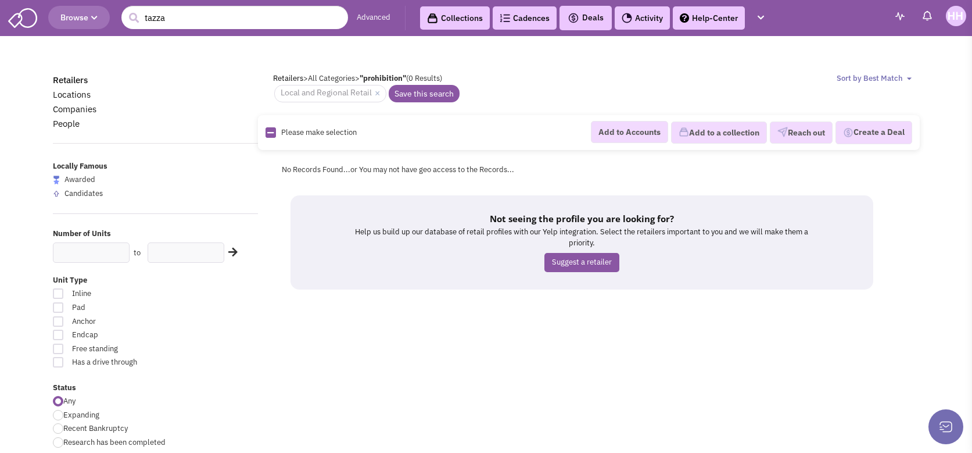
click at [516, 73] on div "Retailers > All Categories > "prohibition" (0 Results) Sort by Best Match Units…" at bounding box center [596, 78] width 662 height 11
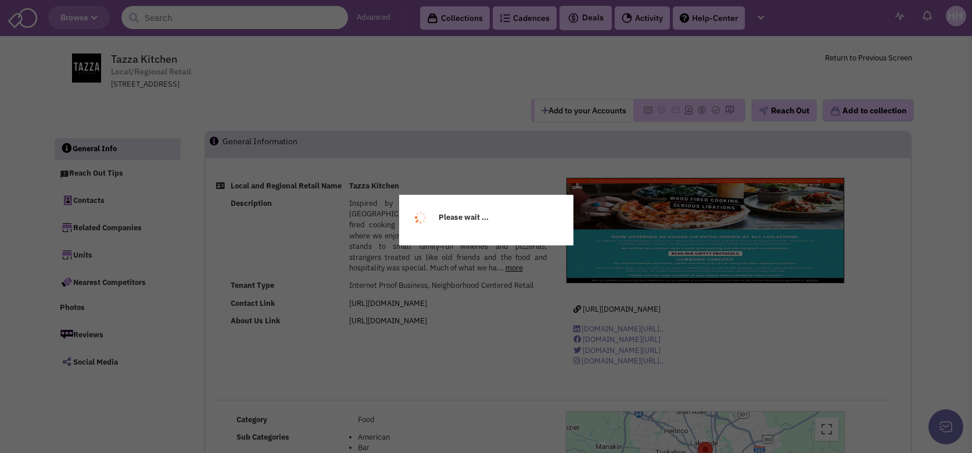
select select
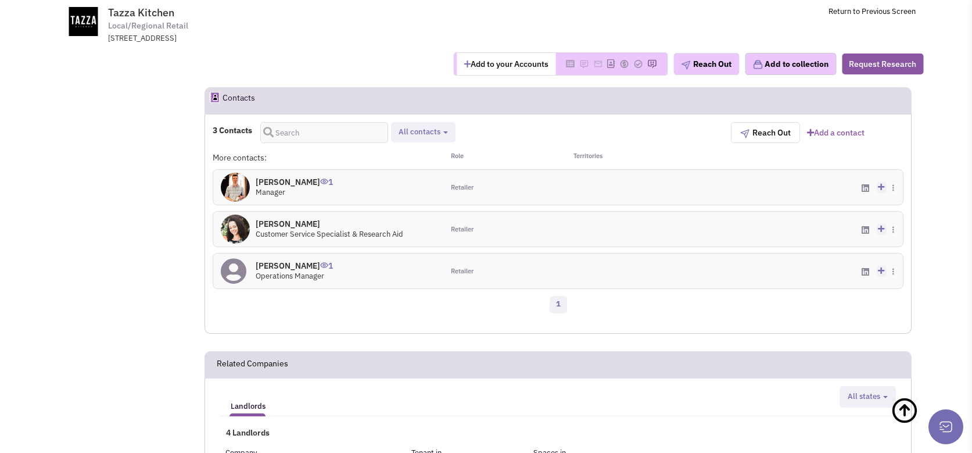
scroll to position [755, 0]
click at [882, 184] on icon at bounding box center [881, 186] width 6 height 8
click at [663, 332] on div "3 Contacts Retailer contacts All contacts Select all Retailer contacts Reach Ou…" at bounding box center [557, 223] width 707 height 220
drag, startPoint x: 652, startPoint y: 303, endPoint x: 606, endPoint y: 319, distance: 49.0
click at [629, 315] on div "1" at bounding box center [558, 304] width 706 height 23
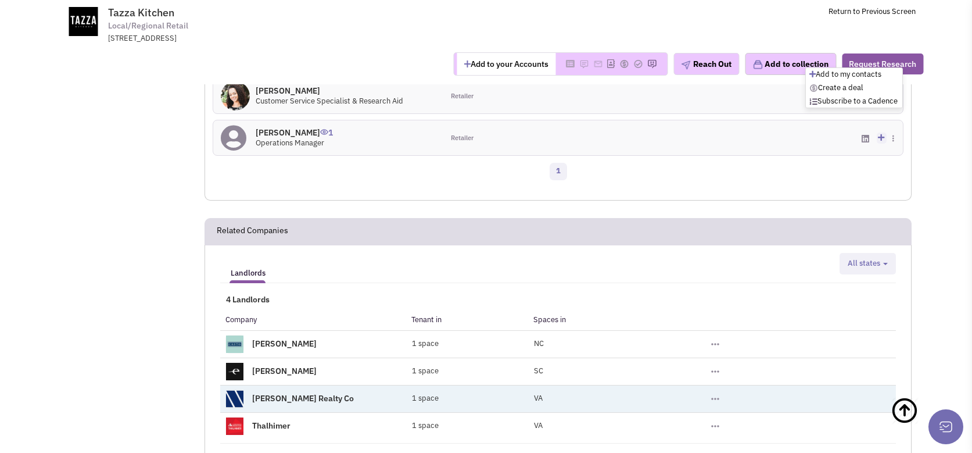
scroll to position [988, 0]
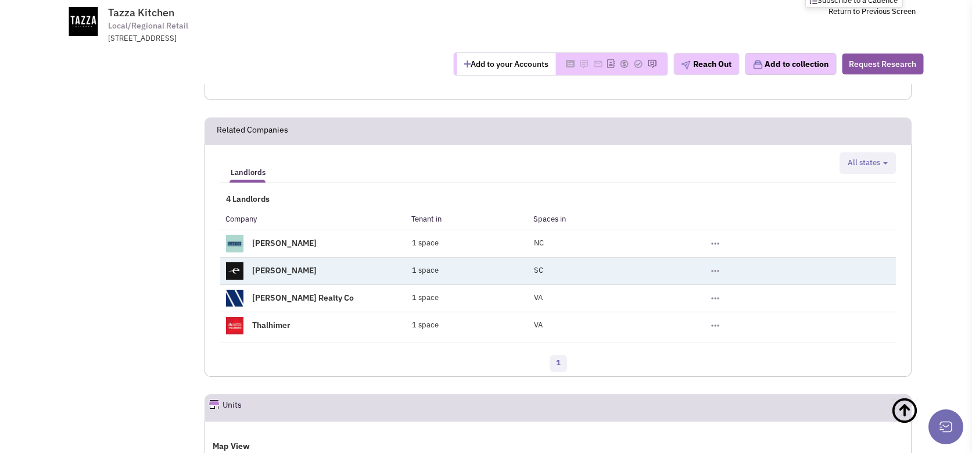
click at [270, 265] on link "[PERSON_NAME]" at bounding box center [284, 269] width 64 height 10
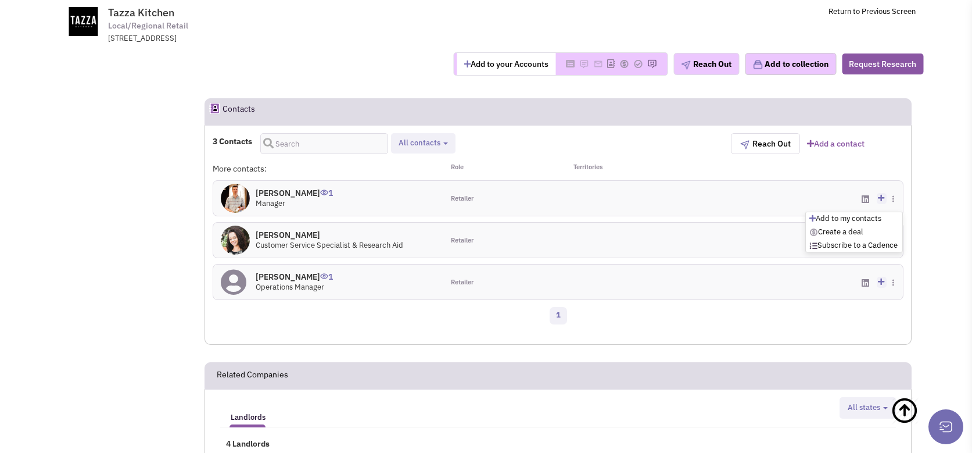
scroll to position [755, 0]
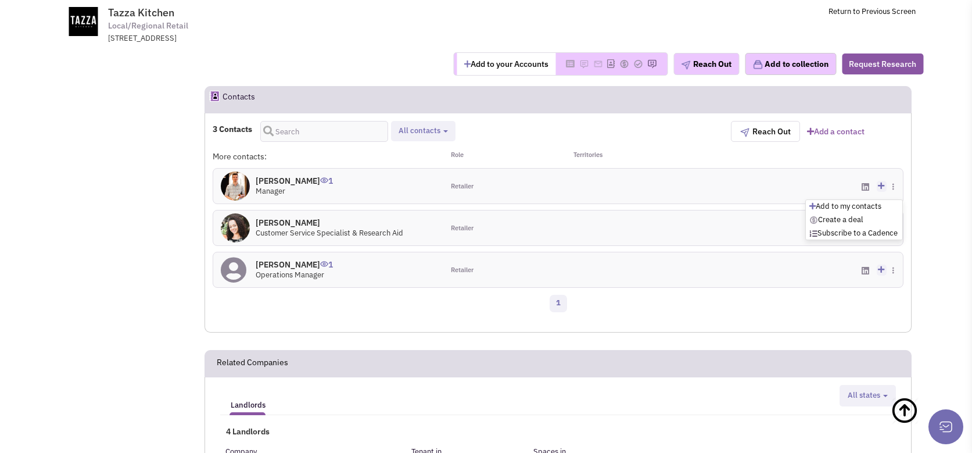
click at [745, 197] on div "Add to my contacts Create a deal Subscribe to a Cadence Suggest changes Downloa…" at bounding box center [788, 185] width 230 height 35
click at [433, 133] on span "All contacts" at bounding box center [419, 130] width 42 height 10
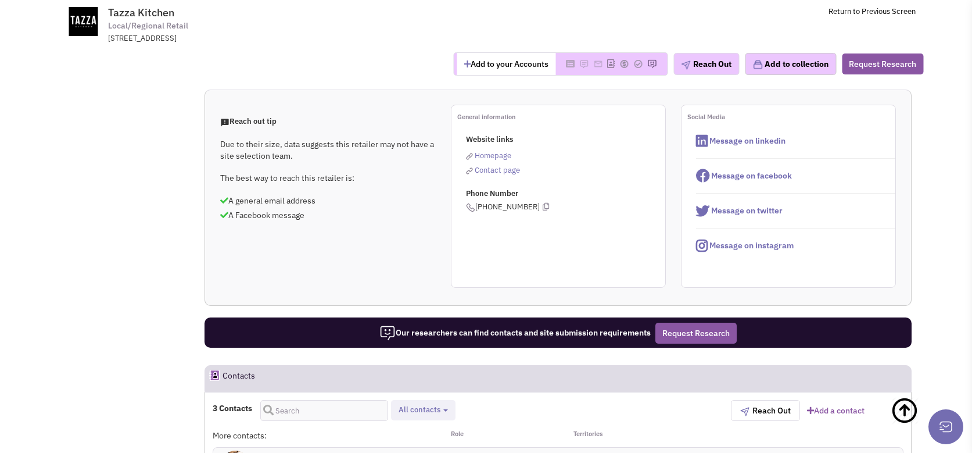
scroll to position [465, 0]
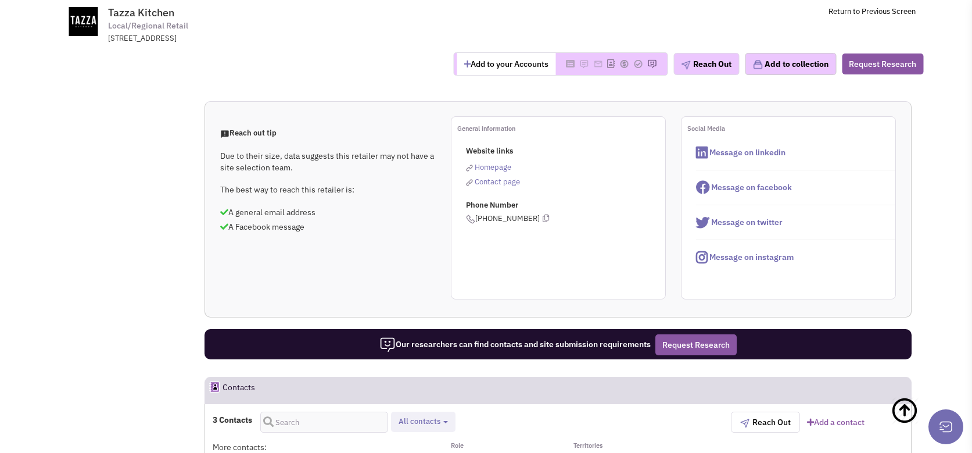
click at [479, 180] on span "Contact page" at bounding box center [497, 182] width 45 height 10
click at [493, 179] on span "Contact page" at bounding box center [497, 182] width 45 height 10
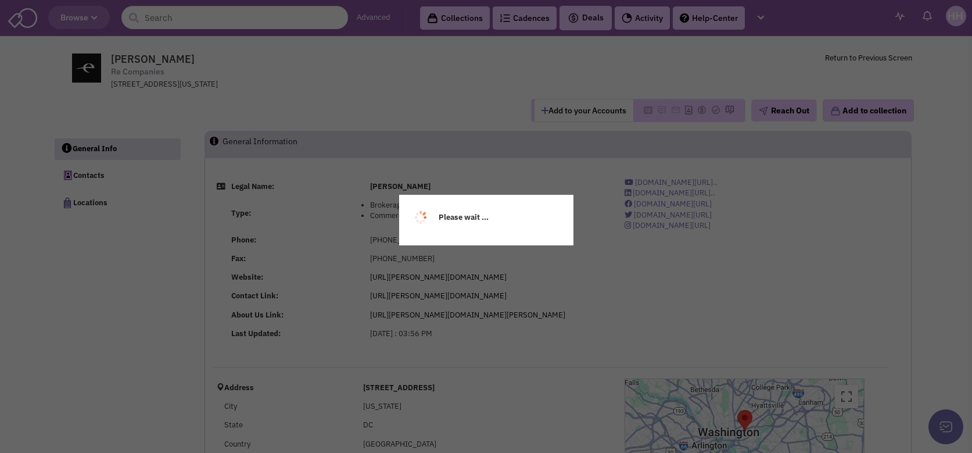
select select
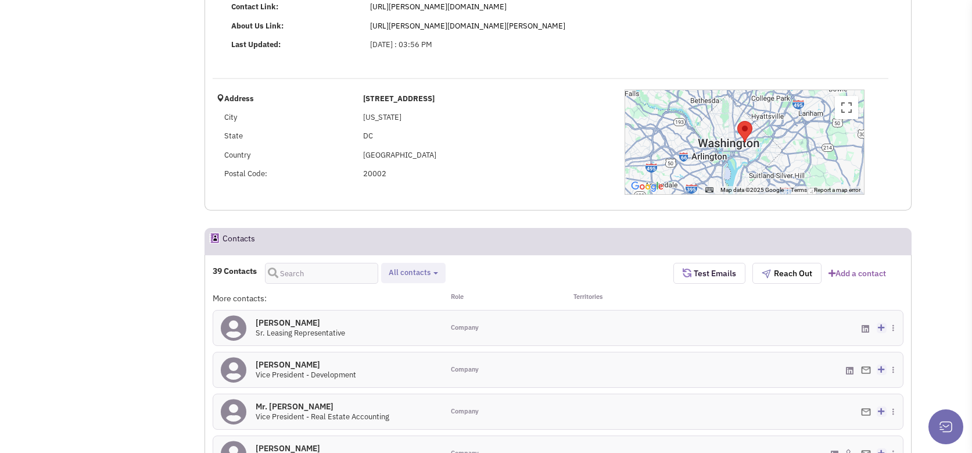
select select
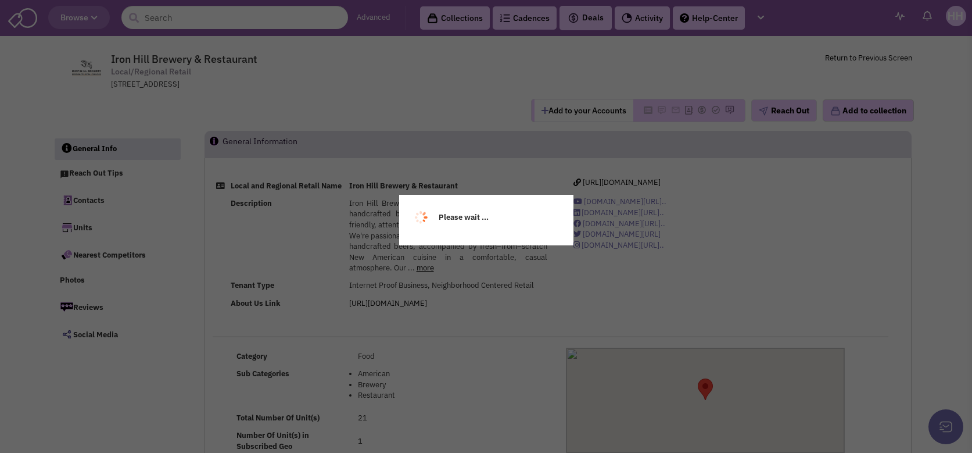
select select
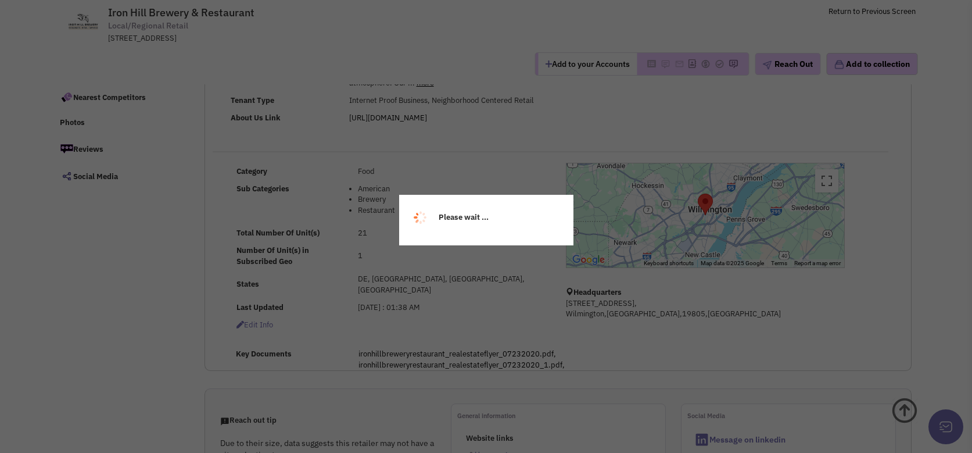
scroll to position [116, 0]
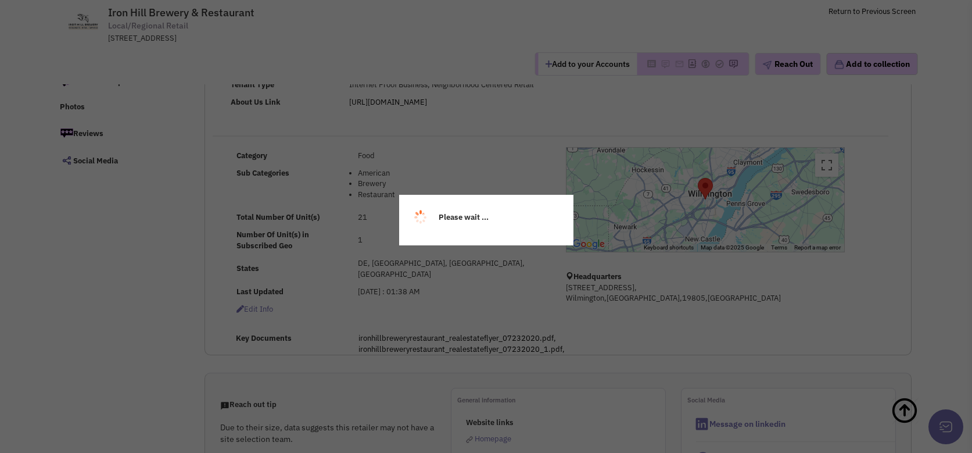
select select
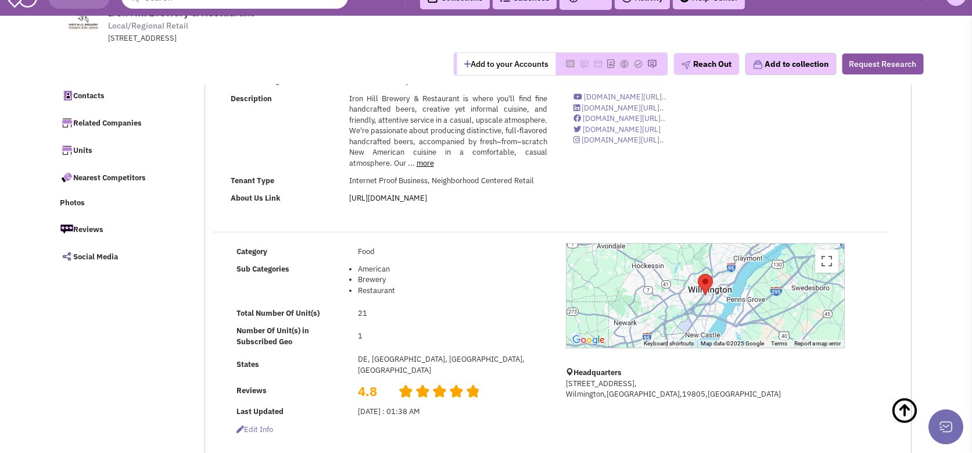
scroll to position [0, 0]
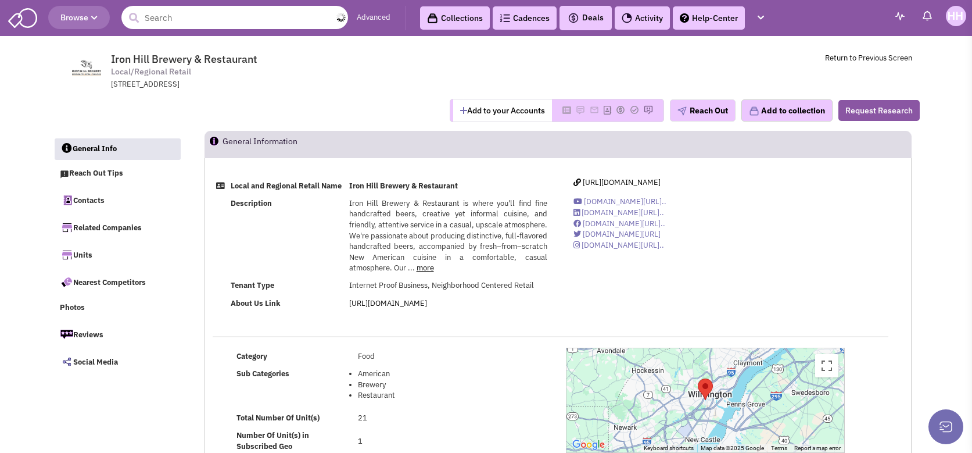
click at [171, 16] on input "text" at bounding box center [234, 17] width 227 height 23
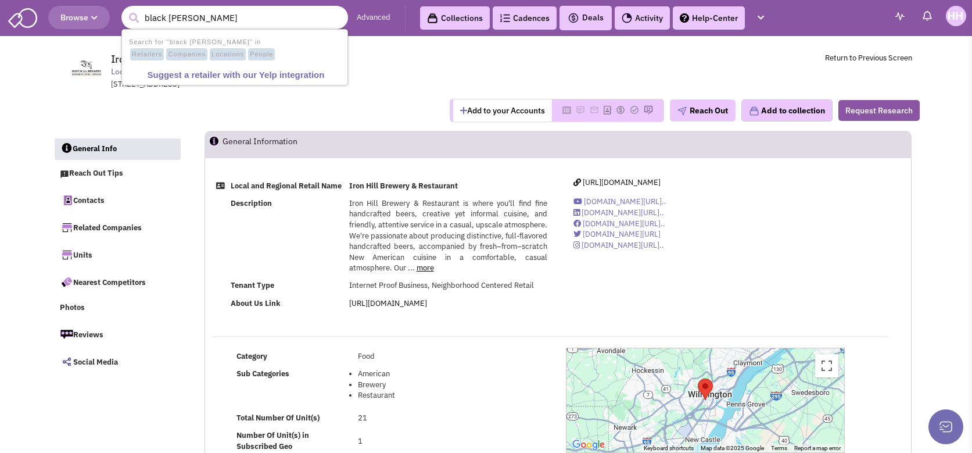
type input "black roos"
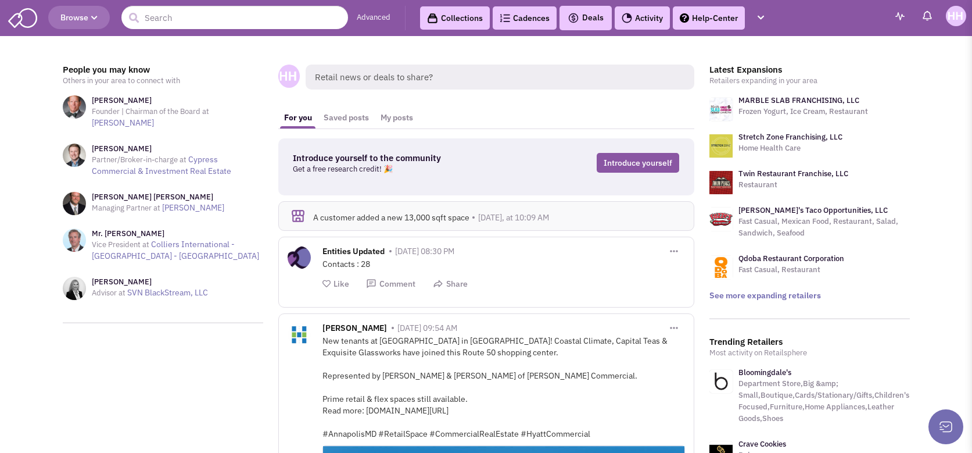
click at [380, 76] on span "Retail news or deals to share?" at bounding box center [500, 76] width 389 height 25
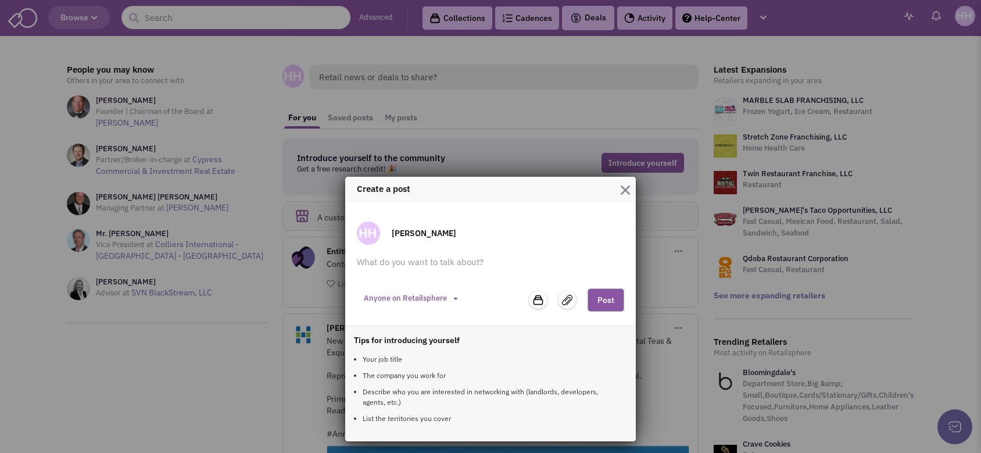
click at [624, 193] on img "button" at bounding box center [624, 189] width 9 height 9
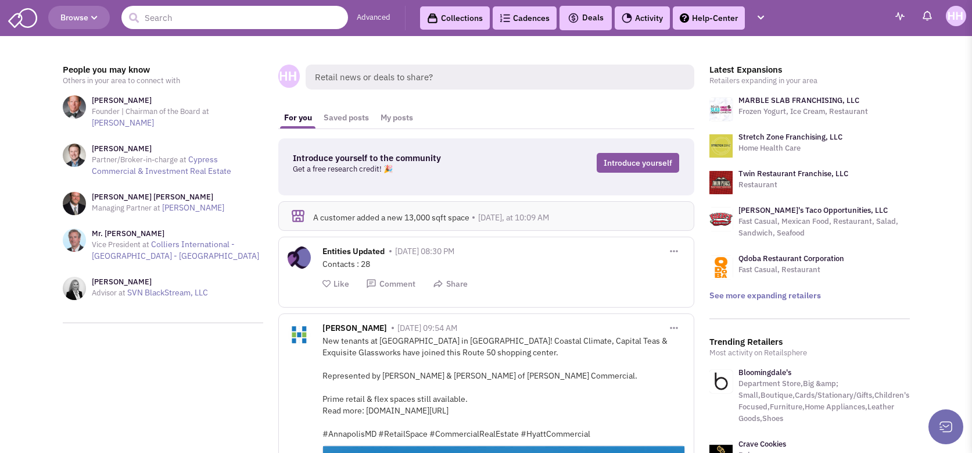
click at [229, 20] on input "text" at bounding box center [234, 17] width 227 height 23
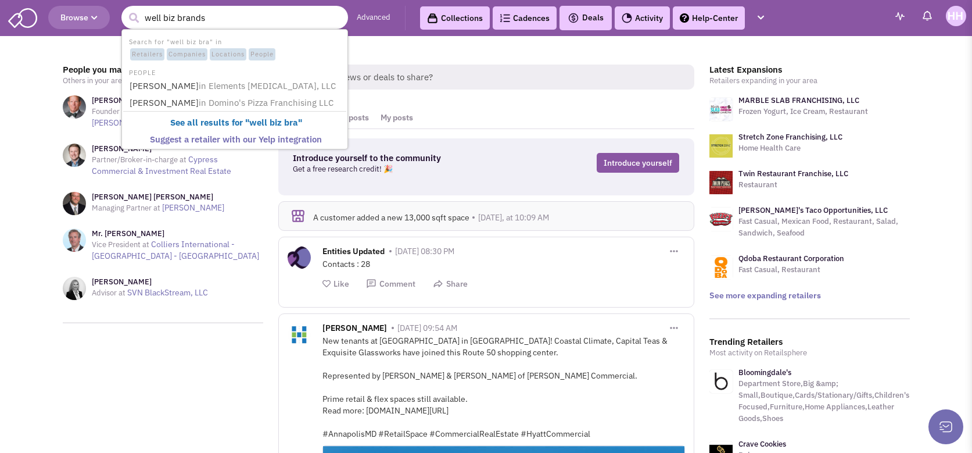
type input "well biz brands"
click at [125, 9] on button "submit" at bounding box center [133, 17] width 17 height 17
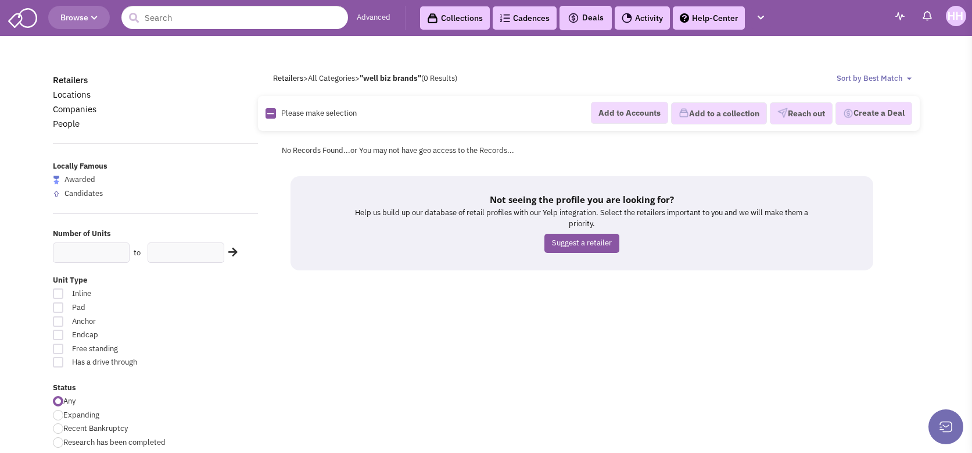
drag, startPoint x: 229, startPoint y: 4, endPoint x: 222, endPoint y: 14, distance: 12.1
click at [228, 5] on header "Browse Advanced Collections Cadences 0 Deals" at bounding box center [486, 18] width 972 height 36
drag, startPoint x: 222, startPoint y: 14, endPoint x: 181, endPoint y: 19, distance: 41.6
click at [218, 16] on input "text" at bounding box center [234, 17] width 227 height 23
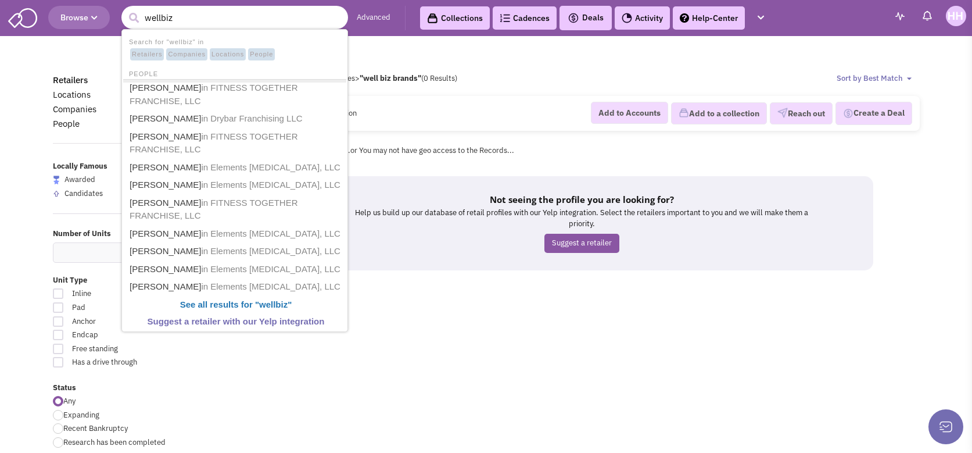
type input "wellbiz"
click at [125, 9] on button "submit" at bounding box center [133, 17] width 17 height 17
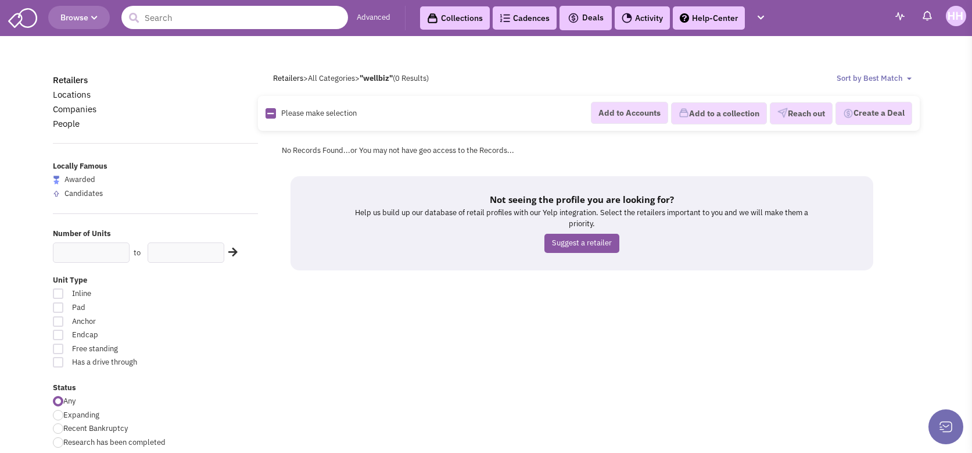
click at [217, 15] on input "text" at bounding box center [234, 17] width 227 height 23
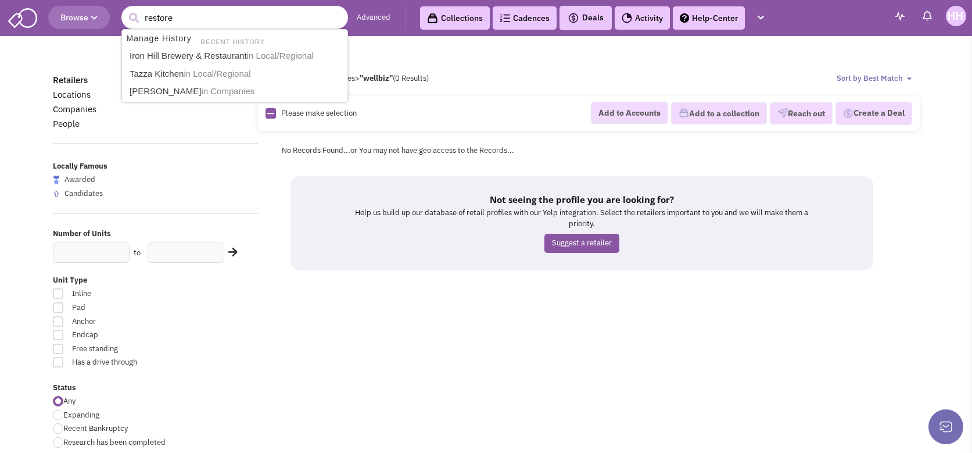
type input "restore"
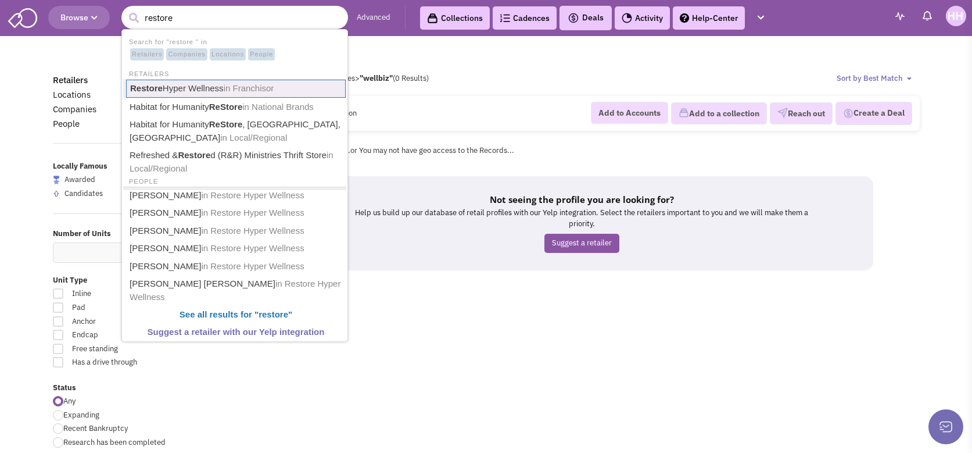
click at [224, 89] on span "in Franchisor" at bounding box center [249, 88] width 51 height 10
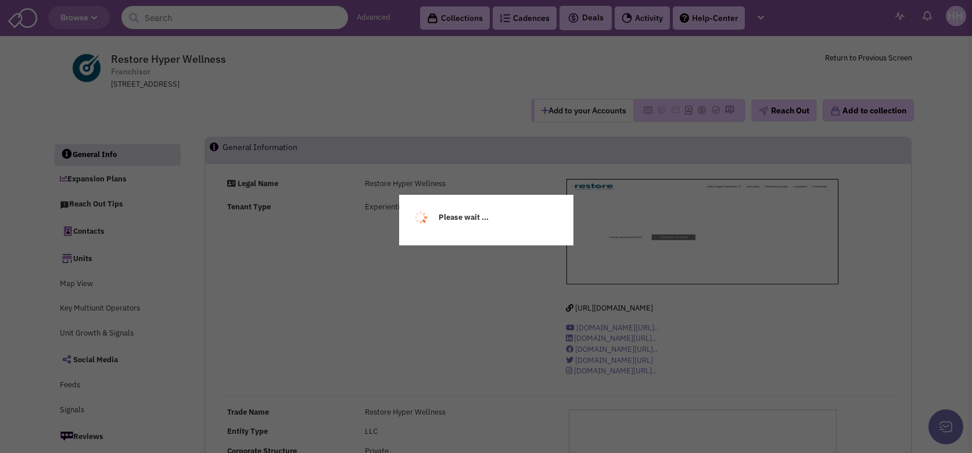
select select
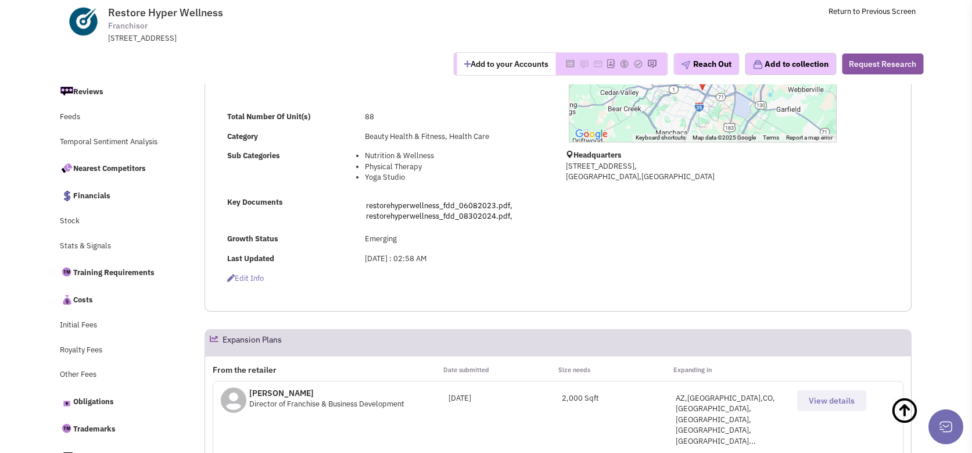
scroll to position [290, 0]
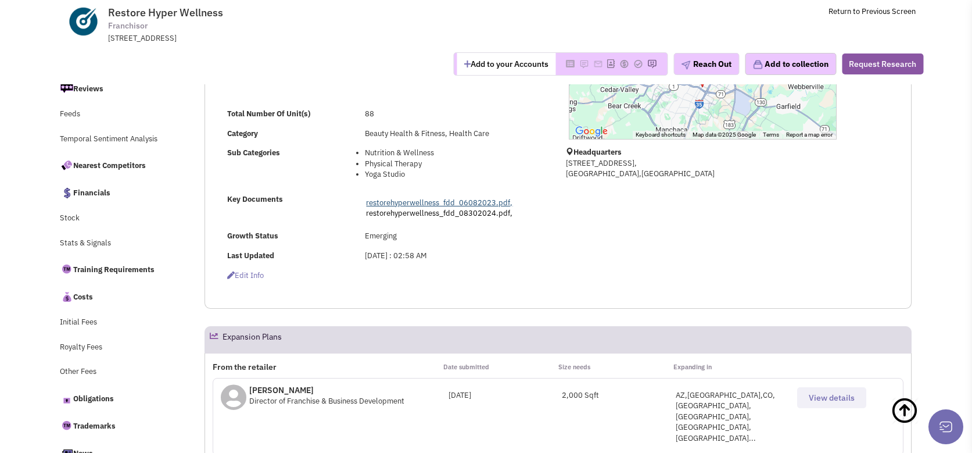
click at [467, 198] on link "restorehyperwellness_fdd_06082023.pdf," at bounding box center [439, 203] width 146 height 10
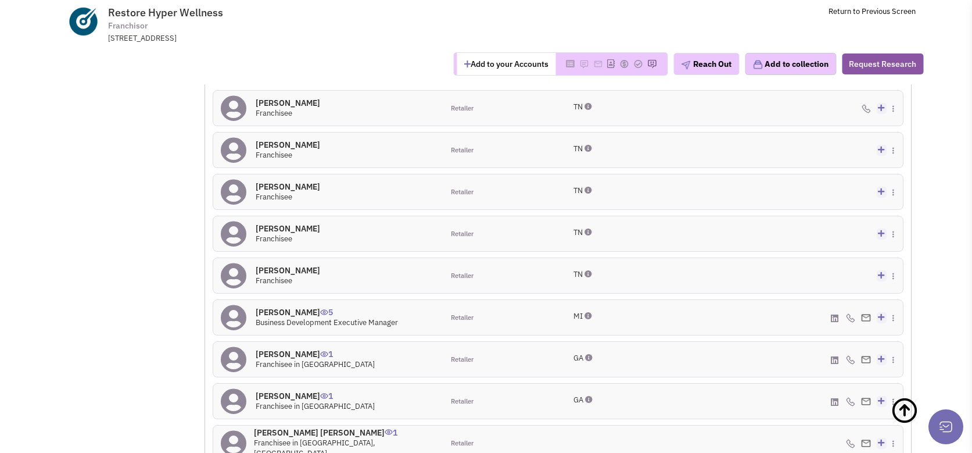
scroll to position [1105, 0]
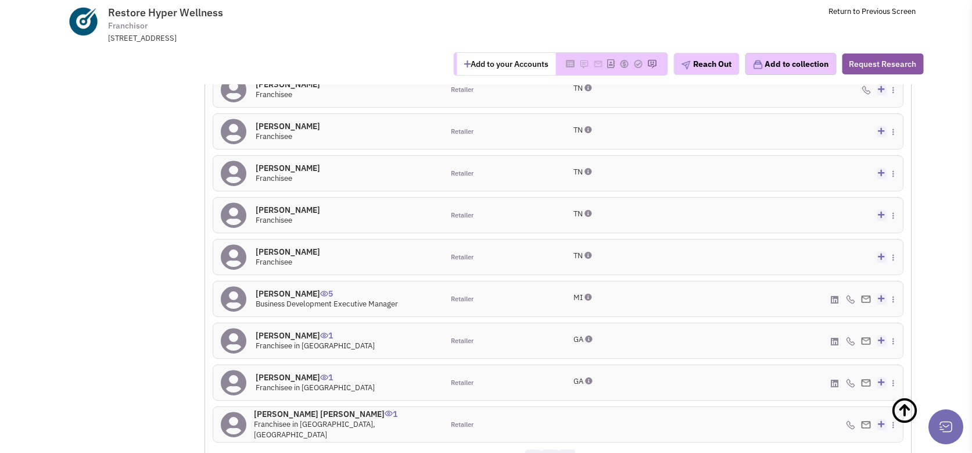
click at [558, 449] on ul "1 2 3 »" at bounding box center [558, 457] width 67 height 17
click at [550, 449] on link "2" at bounding box center [549, 457] width 17 height 17
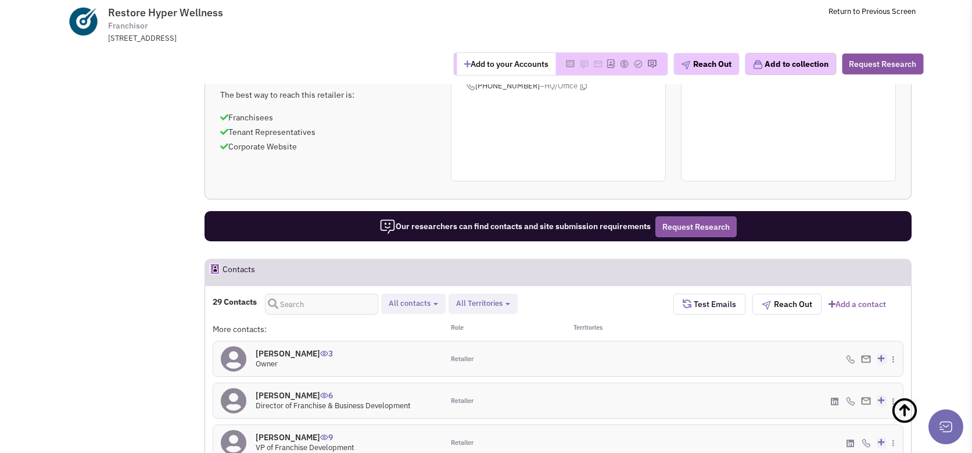
scroll to position [899, 0]
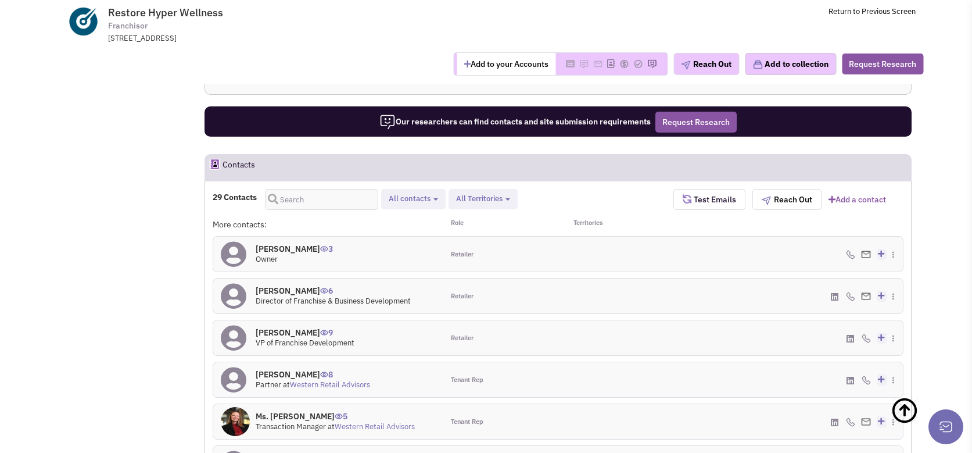
click at [301, 285] on h4 "Mr. Cody Wise 6" at bounding box center [333, 290] width 155 height 10
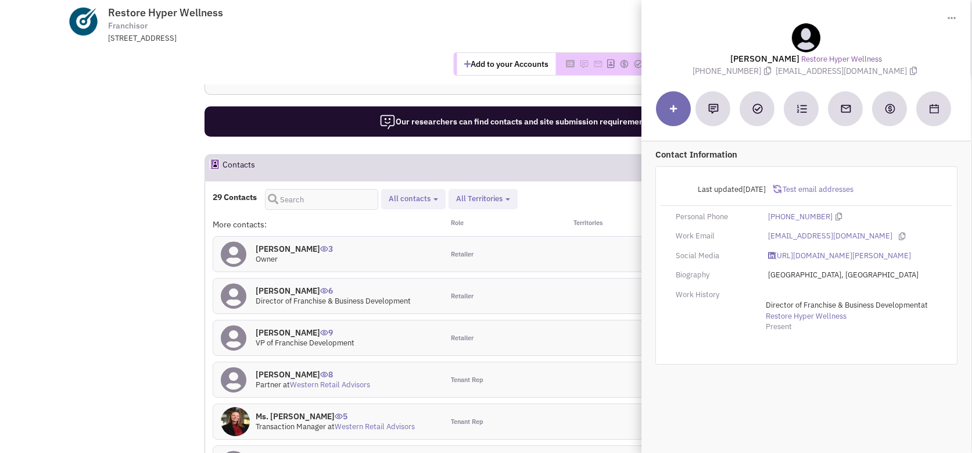
click at [325, 53] on div "Add to your Accounts Reach Out" at bounding box center [485, 63] width 889 height 23
